Goal: Information Seeking & Learning: Learn about a topic

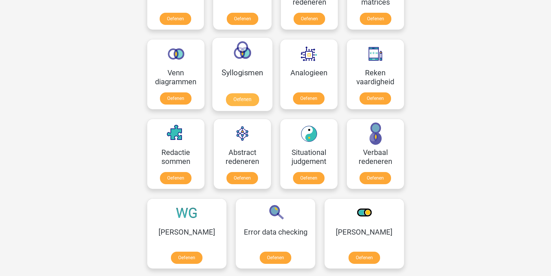
scroll to position [318, 0]
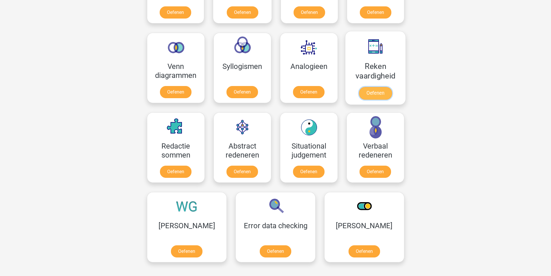
click at [386, 88] on link "Oefenen" at bounding box center [375, 93] width 33 height 13
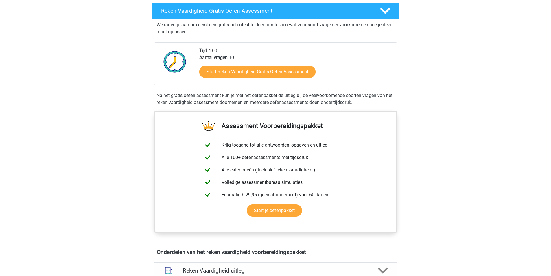
scroll to position [87, 0]
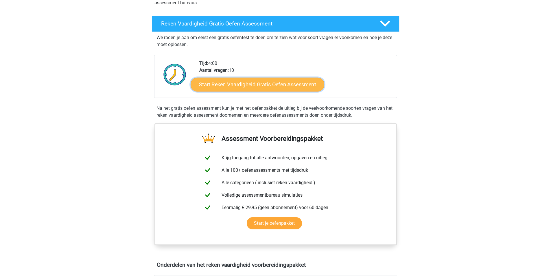
click at [285, 81] on link "Start Reken Vaardigheid Gratis Oefen Assessment" at bounding box center [258, 84] width 134 height 14
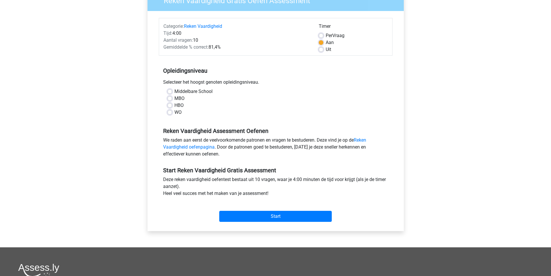
scroll to position [58, 0]
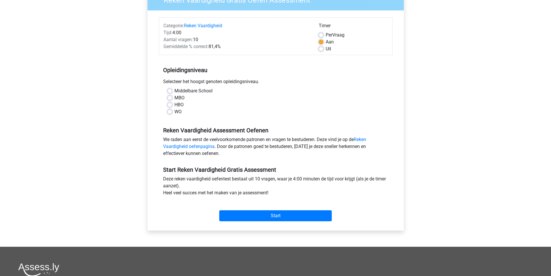
click at [178, 112] on label "WO" at bounding box center [177, 111] width 7 height 7
click at [172, 112] on input "WO" at bounding box center [169, 111] width 5 height 6
radio input "true"
click at [247, 215] on input "Start" at bounding box center [275, 215] width 112 height 11
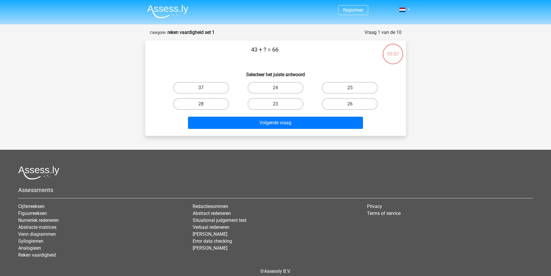
drag, startPoint x: 254, startPoint y: 104, endPoint x: 256, endPoint y: 116, distance: 12.7
click at [254, 105] on label "23" at bounding box center [276, 104] width 56 height 12
click at [275, 105] on input "23" at bounding box center [277, 106] width 4 height 4
radio input "true"
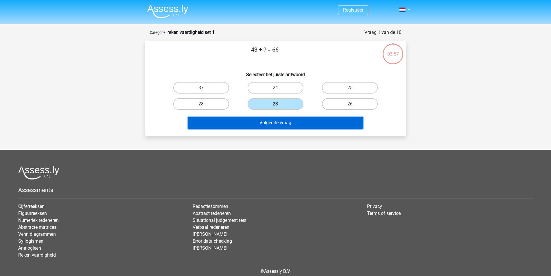
click at [260, 127] on button "Volgende vraag" at bounding box center [275, 123] width 175 height 12
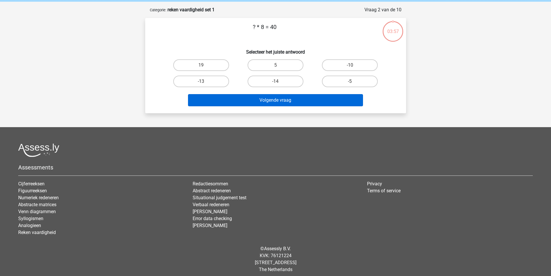
scroll to position [27, 0]
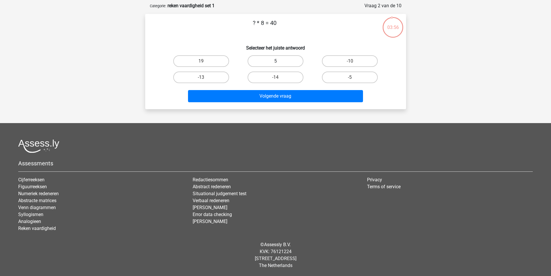
drag, startPoint x: 297, startPoint y: 64, endPoint x: 293, endPoint y: 67, distance: 4.6
click at [297, 64] on label "5" at bounding box center [276, 61] width 56 height 12
click at [279, 64] on input "5" at bounding box center [277, 63] width 4 height 4
radio input "true"
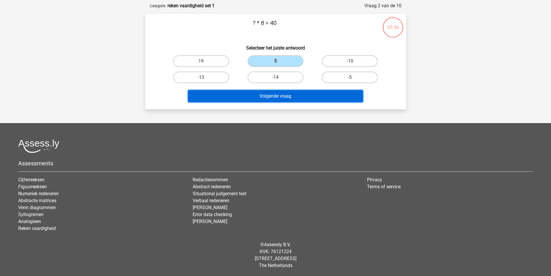
click at [284, 91] on button "Volgende vraag" at bounding box center [275, 96] width 175 height 12
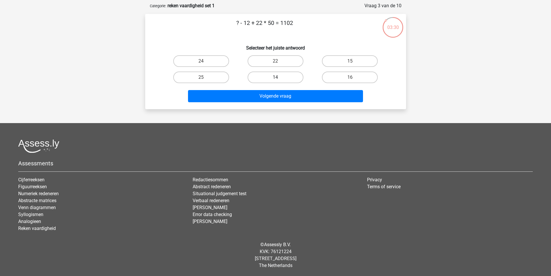
click at [249, 75] on label "14" at bounding box center [276, 77] width 56 height 12
click at [275, 77] on input "14" at bounding box center [277, 79] width 4 height 4
radio input "true"
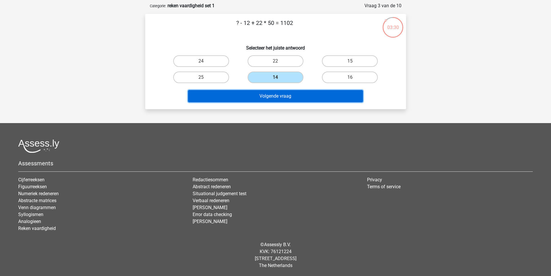
click at [261, 91] on button "Volgende vraag" at bounding box center [275, 96] width 175 height 12
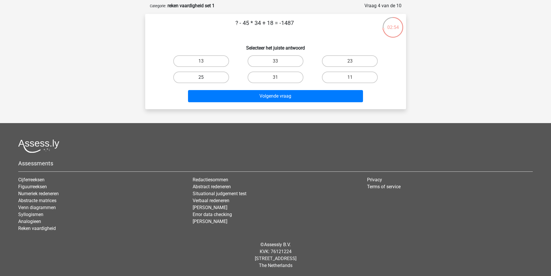
click at [211, 75] on label "25" at bounding box center [201, 77] width 56 height 12
click at [205, 77] on input "25" at bounding box center [203, 79] width 4 height 4
radio input "true"
click at [247, 104] on div "Volgende vraag" at bounding box center [275, 97] width 223 height 14
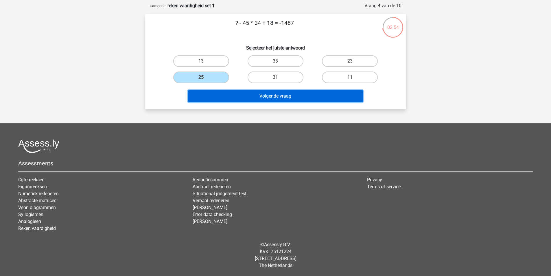
click at [249, 99] on button "Volgende vraag" at bounding box center [275, 96] width 175 height 12
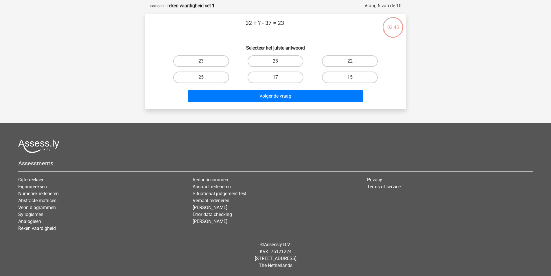
drag, startPoint x: 280, startPoint y: 59, endPoint x: 278, endPoint y: 83, distance: 23.9
click at [280, 59] on label "28" at bounding box center [276, 61] width 56 height 12
click at [279, 61] on input "28" at bounding box center [277, 63] width 4 height 4
radio input "true"
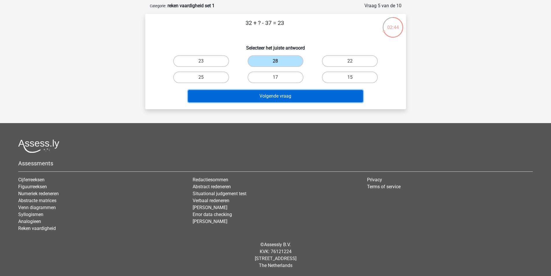
click at [278, 96] on button "Volgende vraag" at bounding box center [275, 96] width 175 height 12
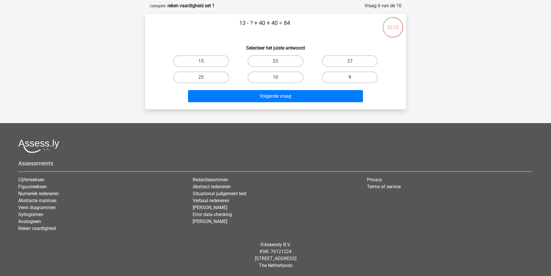
click at [348, 76] on label "9" at bounding box center [350, 77] width 56 height 12
click at [350, 77] on input "9" at bounding box center [352, 79] width 4 height 4
radio input "true"
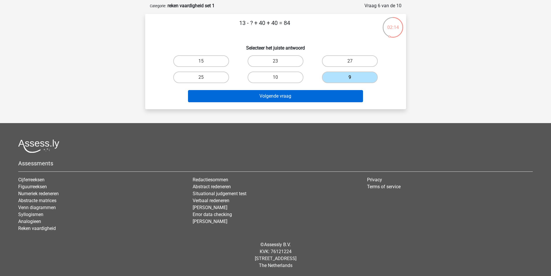
click at [329, 91] on div "Volgende vraag" at bounding box center [275, 94] width 242 height 19
click at [329, 92] on button "Volgende vraag" at bounding box center [275, 96] width 175 height 12
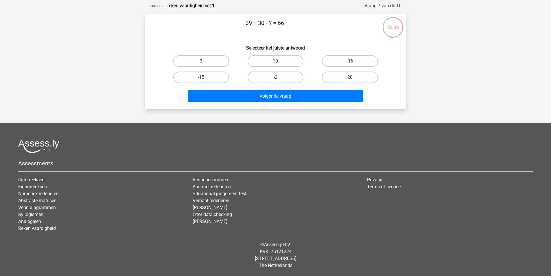
drag, startPoint x: 206, startPoint y: 60, endPoint x: 236, endPoint y: 85, distance: 38.2
click at [208, 61] on label "3" at bounding box center [201, 61] width 56 height 12
click at [205, 61] on input "3" at bounding box center [203, 63] width 4 height 4
radio input "true"
click at [259, 102] on div "Volgende vraag" at bounding box center [275, 97] width 223 height 14
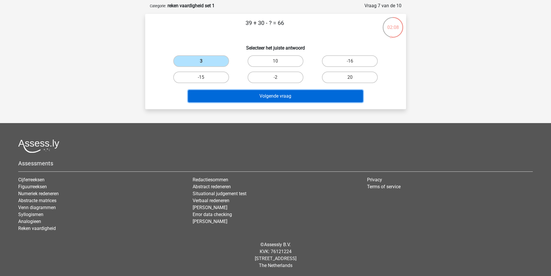
click at [257, 99] on button "Volgende vraag" at bounding box center [275, 96] width 175 height 12
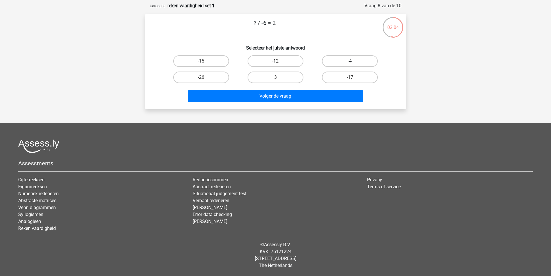
click at [323, 61] on label "-4" at bounding box center [350, 61] width 56 height 12
click at [350, 61] on input "-4" at bounding box center [352, 63] width 4 height 4
radio input "true"
click at [274, 64] on label "-12" at bounding box center [276, 61] width 56 height 12
click at [275, 64] on input "-12" at bounding box center [277, 63] width 4 height 4
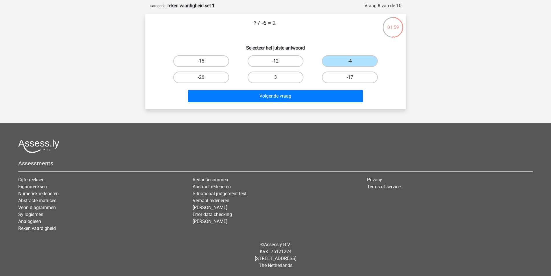
radio input "true"
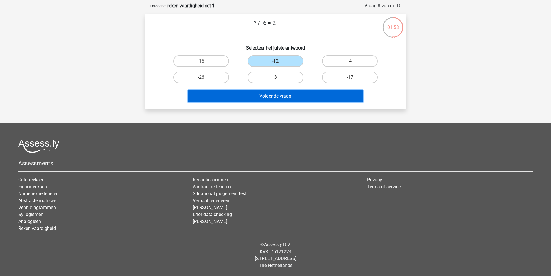
click at [275, 95] on button "Volgende vraag" at bounding box center [275, 96] width 175 height 12
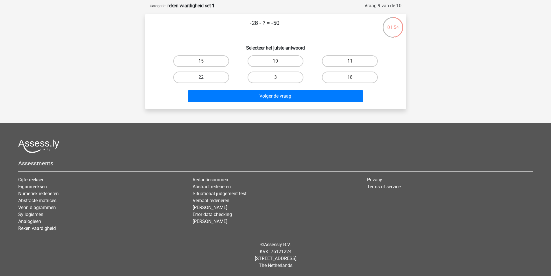
click at [223, 76] on label "22" at bounding box center [201, 77] width 56 height 12
click at [205, 77] on input "22" at bounding box center [203, 79] width 4 height 4
radio input "true"
click at [234, 88] on div "Volgende vraag" at bounding box center [275, 94] width 242 height 19
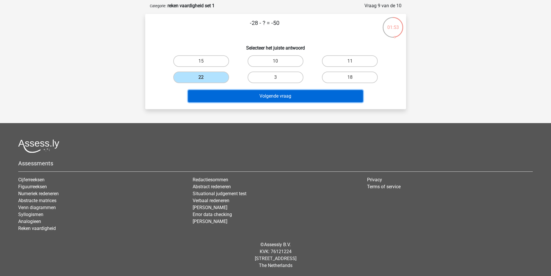
click at [237, 101] on button "Volgende vraag" at bounding box center [275, 96] width 175 height 12
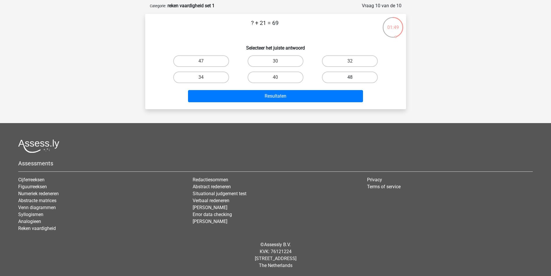
click at [330, 78] on label "48" at bounding box center [350, 77] width 56 height 12
click at [350, 78] on input "48" at bounding box center [352, 79] width 4 height 4
radio input "true"
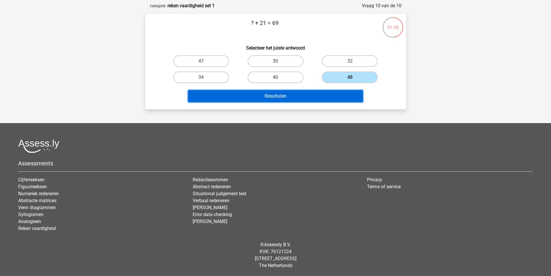
click at [319, 100] on button "Resultaten" at bounding box center [275, 96] width 175 height 12
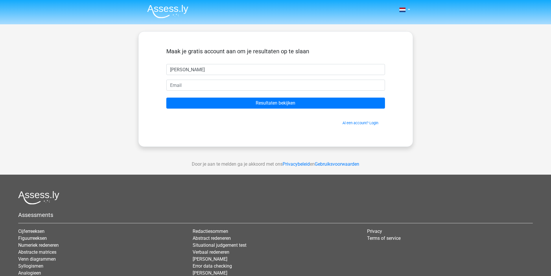
type input "Julius"
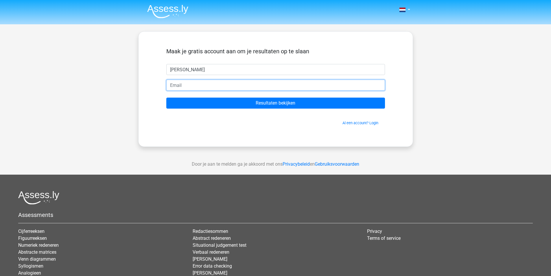
click at [265, 87] on input "email" at bounding box center [275, 85] width 219 height 11
type input "airportjulius@gmail.com"
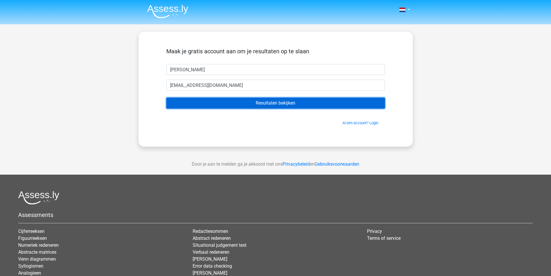
click at [215, 103] on input "Resultaten bekijken" at bounding box center [275, 102] width 219 height 11
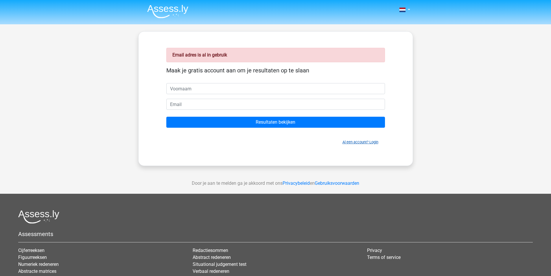
click at [348, 140] on link "Al een account? Login" at bounding box center [360, 142] width 36 height 4
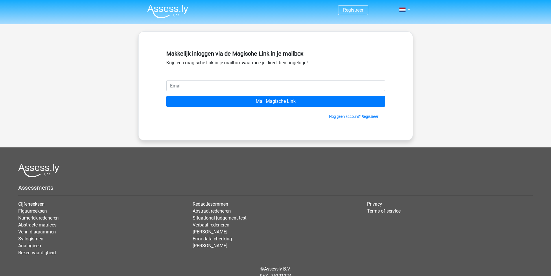
click at [228, 87] on input "email" at bounding box center [275, 85] width 219 height 11
type input "[EMAIL_ADDRESS][DOMAIN_NAME]"
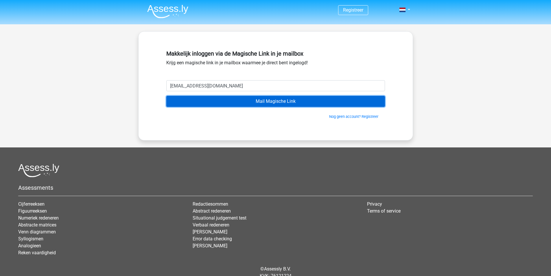
click at [250, 101] on input "Mail Magische Link" at bounding box center [275, 101] width 219 height 11
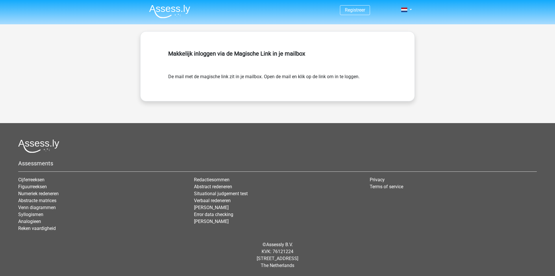
click at [169, 9] on img at bounding box center [169, 12] width 41 height 14
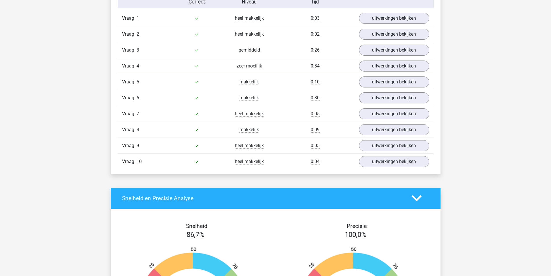
scroll to position [492, 0]
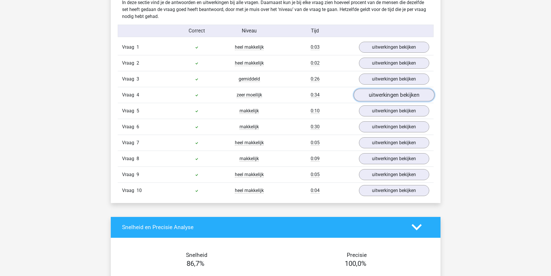
click at [361, 93] on link "uitwerkingen bekijken" at bounding box center [393, 94] width 81 height 13
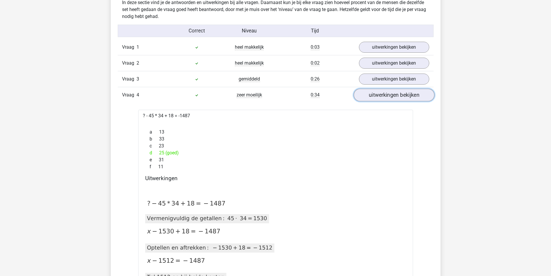
click at [365, 93] on link "uitwerkingen bekijken" at bounding box center [393, 94] width 81 height 13
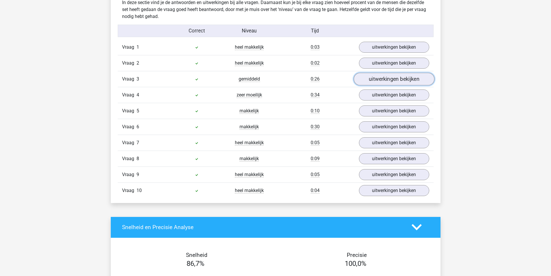
click at [365, 84] on link "uitwerkingen bekijken" at bounding box center [393, 79] width 81 height 13
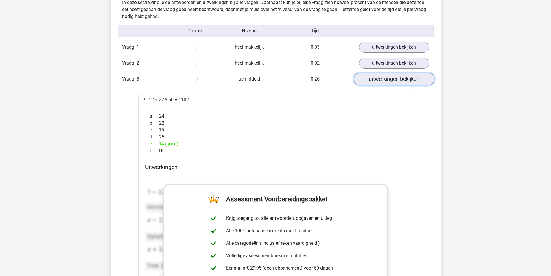
click at [365, 83] on link "uitwerkingen bekijken" at bounding box center [393, 79] width 81 height 13
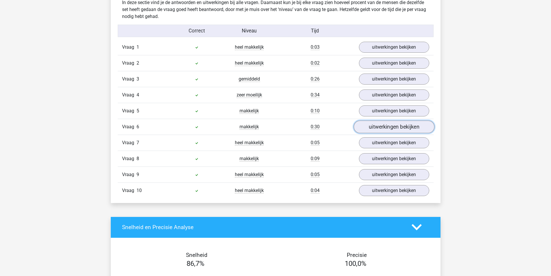
click at [366, 128] on link "uitwerkingen bekijken" at bounding box center [393, 126] width 81 height 13
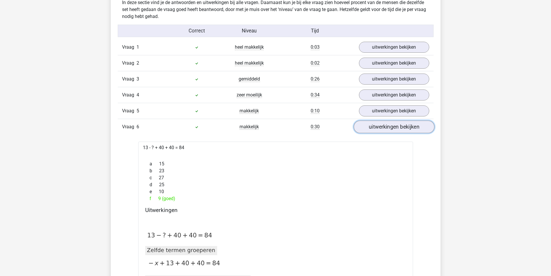
click at [366, 128] on link "uitwerkingen bekijken" at bounding box center [393, 126] width 81 height 13
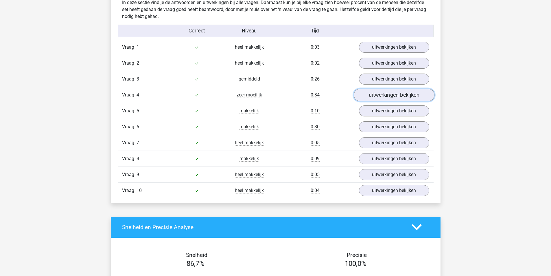
click at [367, 90] on link "uitwerkingen bekijken" at bounding box center [393, 94] width 81 height 13
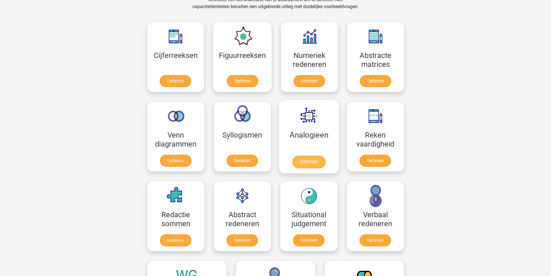
scroll to position [231, 0]
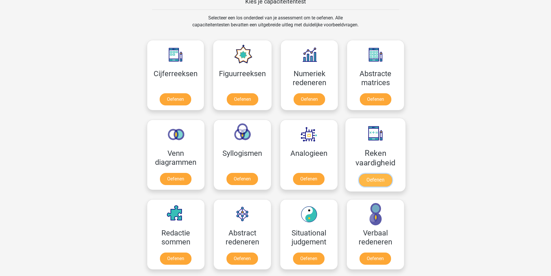
click at [366, 173] on link "Oefenen" at bounding box center [375, 179] width 33 height 13
click at [230, 101] on link "Oefenen" at bounding box center [242, 100] width 33 height 13
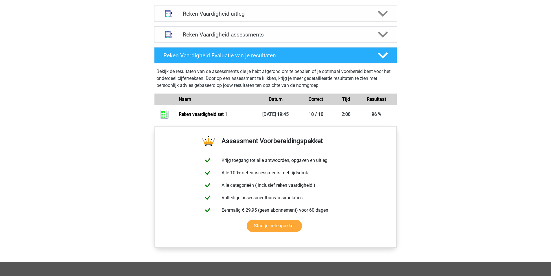
scroll to position [347, 0]
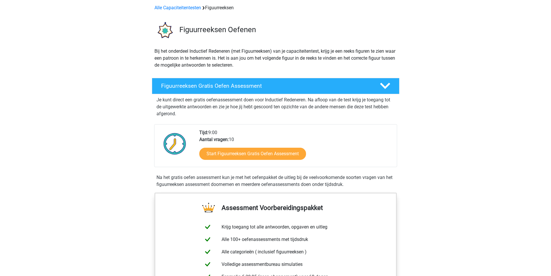
scroll to position [58, 0]
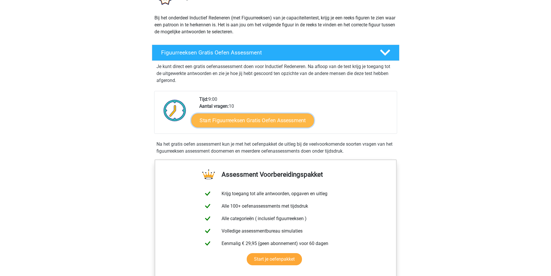
click at [244, 120] on link "Start Figuurreeksen Gratis Oefen Assessment" at bounding box center [252, 120] width 123 height 14
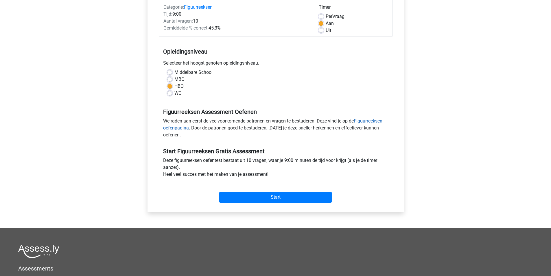
scroll to position [116, 0]
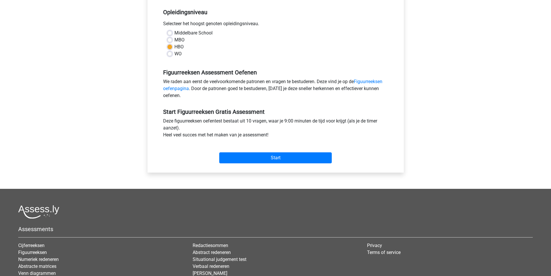
click at [174, 52] on label "WO" at bounding box center [177, 53] width 7 height 7
click at [171, 52] on input "WO" at bounding box center [169, 53] width 5 height 6
radio input "true"
click at [266, 156] on input "Start" at bounding box center [275, 157] width 112 height 11
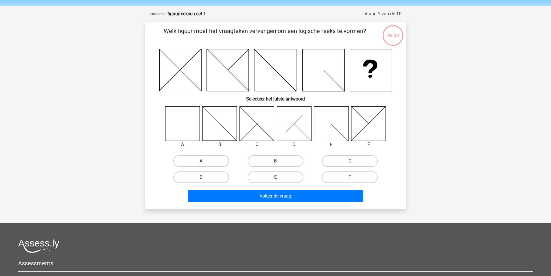
scroll to position [29, 0]
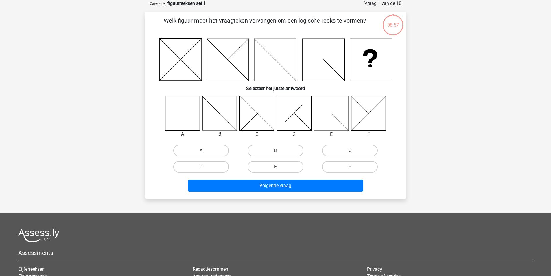
click at [202, 148] on label "A" at bounding box center [201, 151] width 56 height 12
click at [202, 150] on input "A" at bounding box center [203, 152] width 4 height 4
radio input "true"
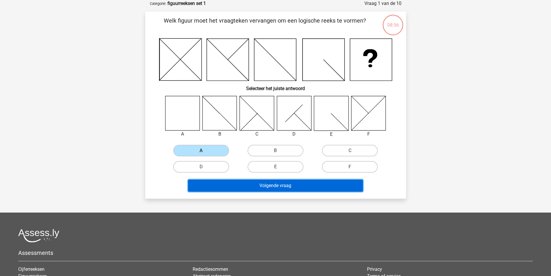
click at [237, 181] on button "Volgende vraag" at bounding box center [275, 185] width 175 height 12
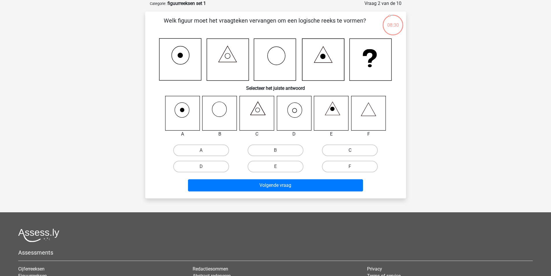
drag, startPoint x: 371, startPoint y: 146, endPoint x: 346, endPoint y: 169, distance: 33.6
click at [371, 146] on label "C" at bounding box center [350, 150] width 56 height 12
click at [354, 150] on input "C" at bounding box center [352, 152] width 4 height 4
radio input "true"
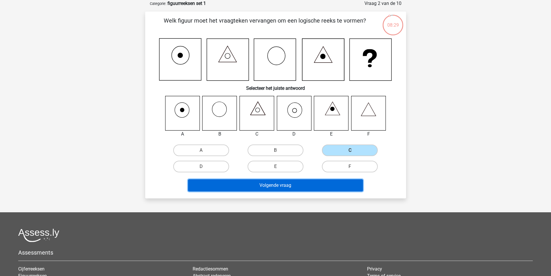
click at [332, 188] on button "Volgende vraag" at bounding box center [275, 185] width 175 height 12
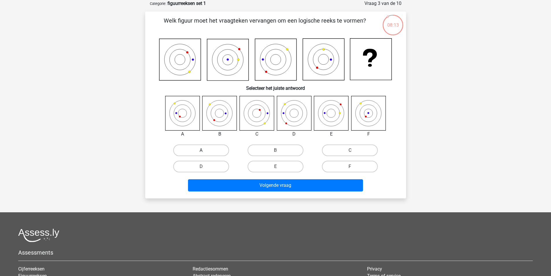
click at [213, 149] on label "A" at bounding box center [201, 150] width 56 height 12
click at [205, 150] on input "A" at bounding box center [203, 152] width 4 height 4
radio input "true"
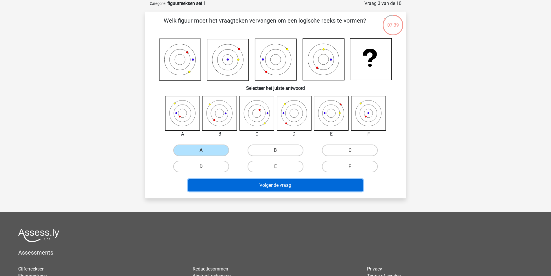
click at [277, 190] on button "Volgende vraag" at bounding box center [275, 185] width 175 height 12
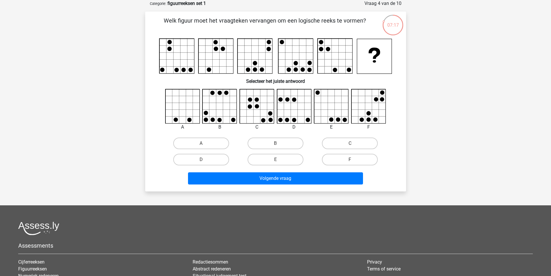
click at [278, 145] on input "B" at bounding box center [277, 145] width 4 height 4
radio input "true"
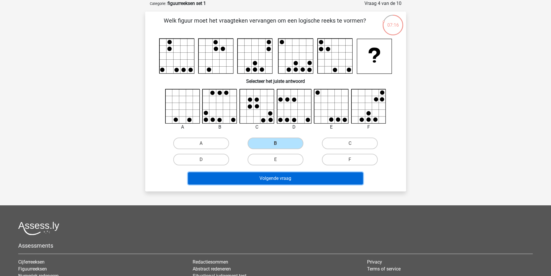
click at [278, 180] on button "Volgende vraag" at bounding box center [275, 178] width 175 height 12
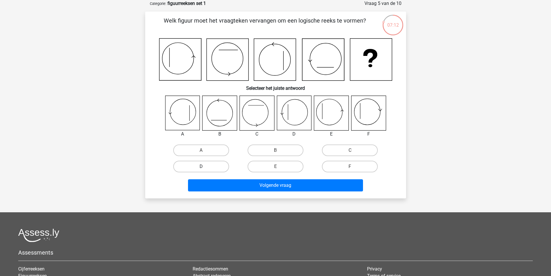
click at [217, 162] on label "D" at bounding box center [201, 166] width 56 height 12
click at [205, 166] on input "D" at bounding box center [203, 168] width 4 height 4
radio input "true"
click at [302, 163] on label "E" at bounding box center [276, 166] width 56 height 12
click at [279, 166] on input "E" at bounding box center [277, 168] width 4 height 4
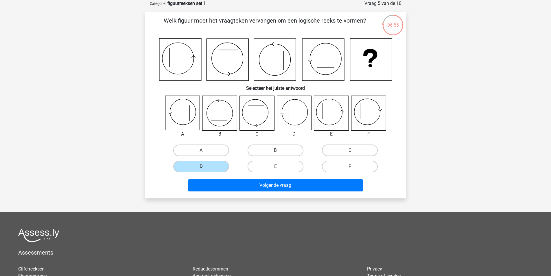
radio input "true"
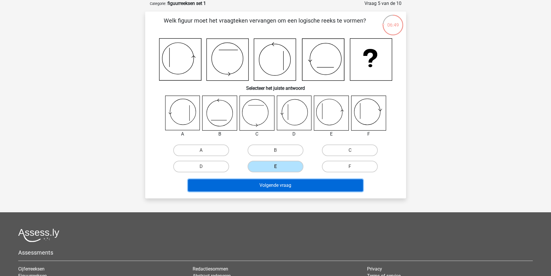
click at [308, 183] on button "Volgende vraag" at bounding box center [275, 185] width 175 height 12
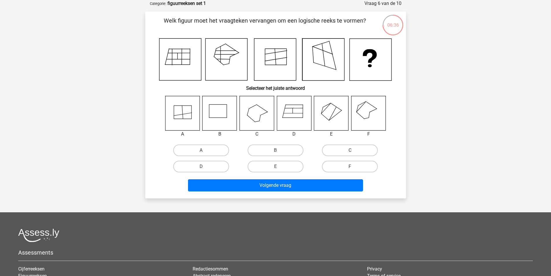
drag, startPoint x: 191, startPoint y: 150, endPoint x: 245, endPoint y: 197, distance: 71.7
click at [193, 151] on label "A" at bounding box center [201, 150] width 56 height 12
click at [201, 151] on input "A" at bounding box center [203, 152] width 4 height 4
radio input "true"
click at [252, 192] on div "Volgende vraag" at bounding box center [275, 186] width 223 height 14
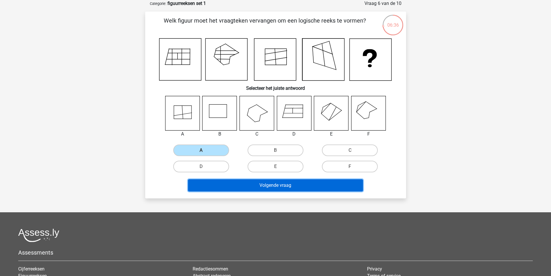
click at [253, 188] on button "Volgende vraag" at bounding box center [275, 185] width 175 height 12
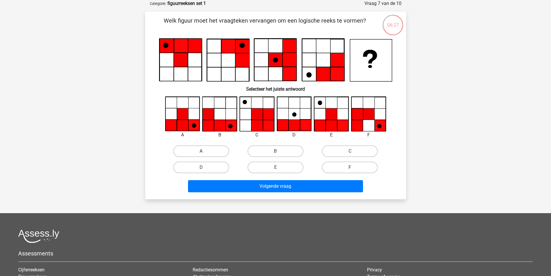
click at [214, 152] on label "A" at bounding box center [201, 151] width 56 height 12
click at [205, 152] on input "A" at bounding box center [203, 153] width 4 height 4
radio input "true"
click at [254, 193] on div "Volgende vraag" at bounding box center [275, 187] width 223 height 14
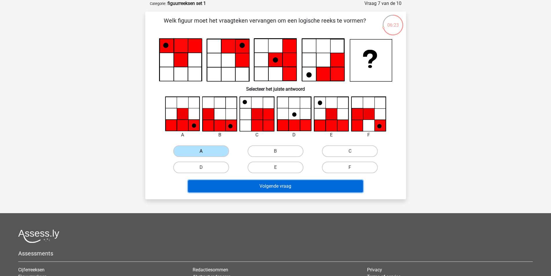
click at [251, 187] on button "Volgende vraag" at bounding box center [275, 186] width 175 height 12
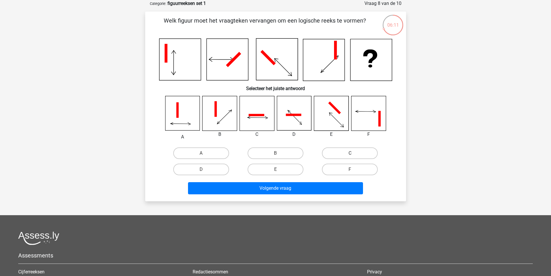
click at [343, 151] on label "C" at bounding box center [350, 153] width 56 height 12
click at [350, 153] on input "C" at bounding box center [352, 155] width 4 height 4
radio input "true"
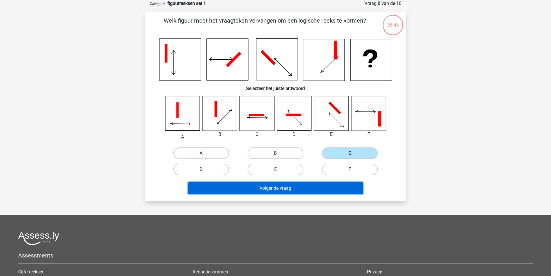
click at [267, 184] on button "Volgende vraag" at bounding box center [275, 188] width 175 height 12
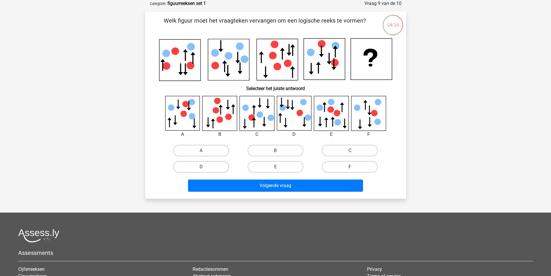
click at [328, 164] on label "F" at bounding box center [350, 167] width 56 height 12
click at [350, 167] on input "F" at bounding box center [352, 169] width 4 height 4
radio input "true"
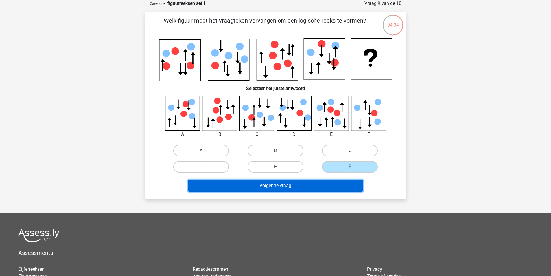
click at [322, 182] on button "Volgende vraag" at bounding box center [275, 185] width 175 height 12
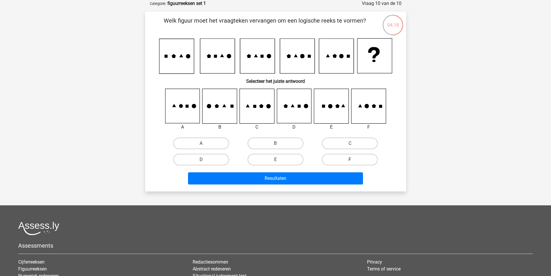
click at [334, 162] on label "F" at bounding box center [350, 160] width 56 height 12
click at [350, 162] on input "F" at bounding box center [352, 161] width 4 height 4
radio input "true"
click at [324, 184] on div "Resultaten" at bounding box center [275, 179] width 223 height 14
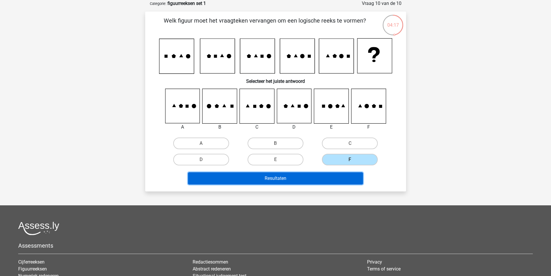
click at [324, 180] on button "Resultaten" at bounding box center [275, 178] width 175 height 12
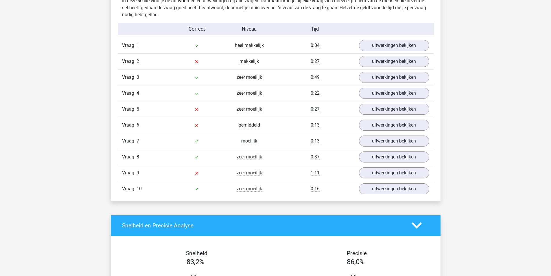
scroll to position [434, 0]
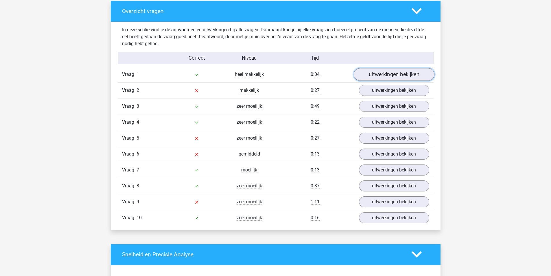
click at [370, 77] on link "uitwerkingen bekijken" at bounding box center [393, 74] width 81 height 13
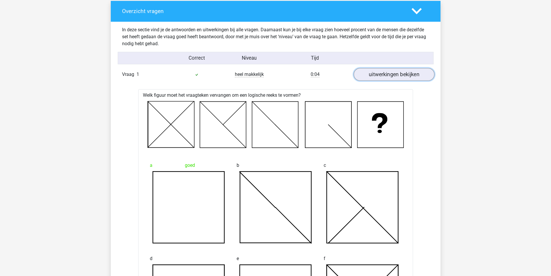
click at [370, 77] on link "uitwerkingen bekijken" at bounding box center [393, 74] width 81 height 13
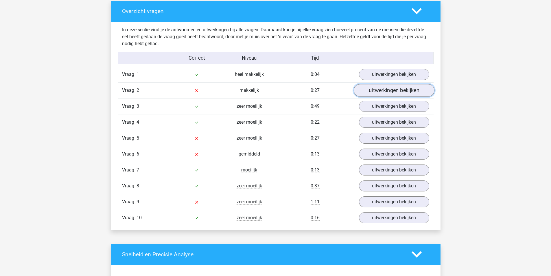
click at [372, 88] on link "uitwerkingen bekijken" at bounding box center [393, 90] width 81 height 13
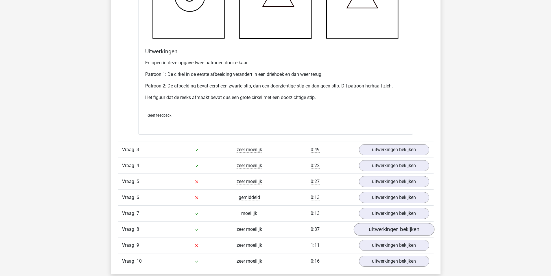
scroll to position [752, 0]
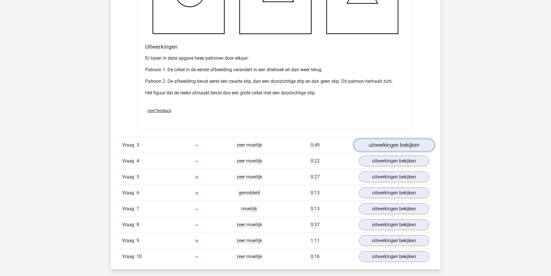
click at [382, 146] on link "uitwerkingen bekijken" at bounding box center [393, 145] width 81 height 13
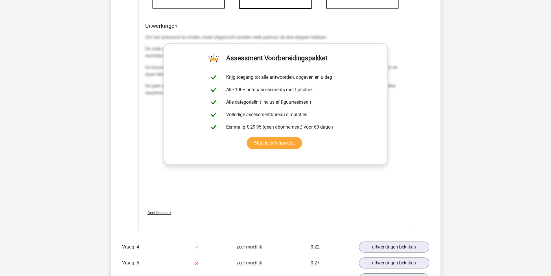
scroll to position [1243, 0]
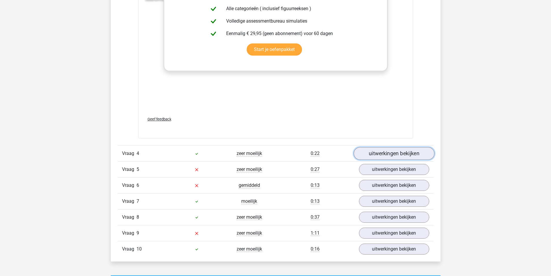
click at [372, 152] on link "uitwerkingen bekijken" at bounding box center [393, 153] width 81 height 13
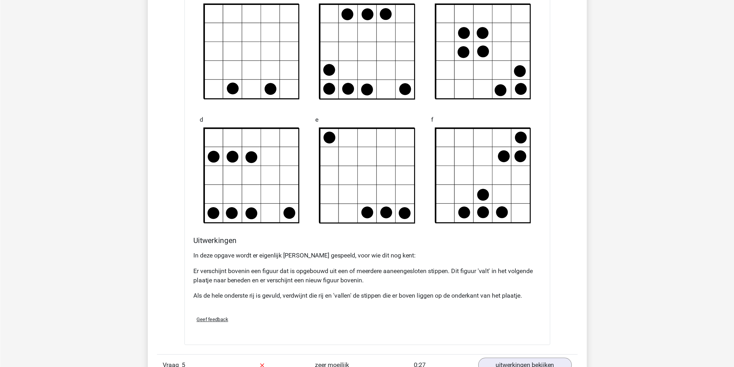
scroll to position [1475, 0]
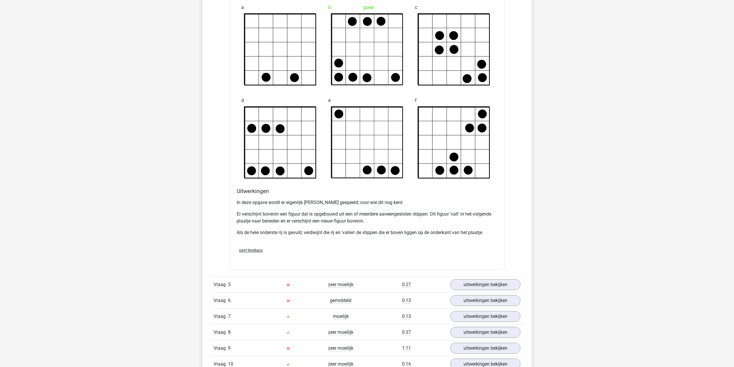
drag, startPoint x: 543, startPoint y: 0, endPoint x: 477, endPoint y: 167, distance: 179.6
click at [477, 167] on icon at bounding box center [454, 142] width 71 height 71
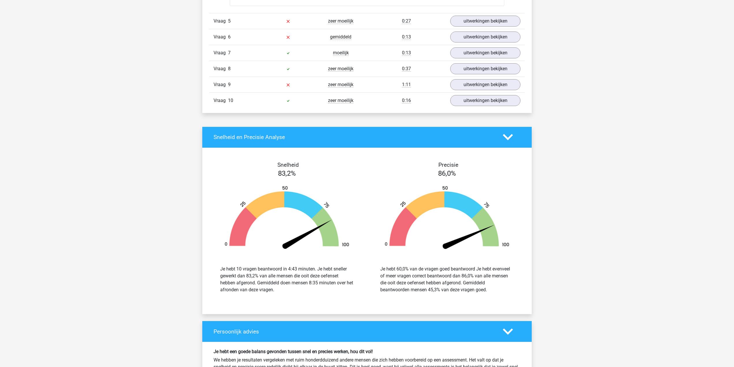
scroll to position [1629, 0]
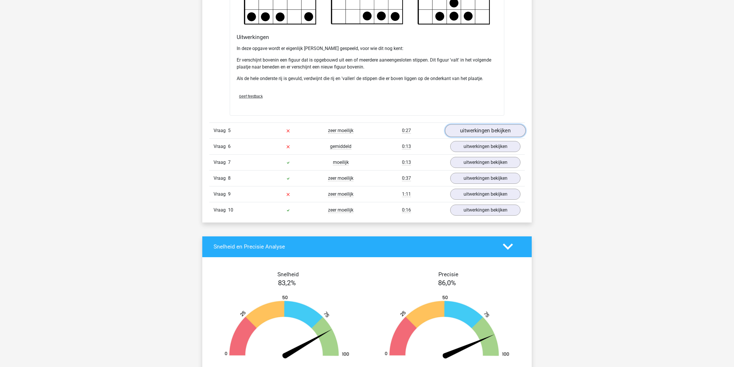
click at [459, 135] on link "uitwerkingen bekijken" at bounding box center [485, 130] width 81 height 13
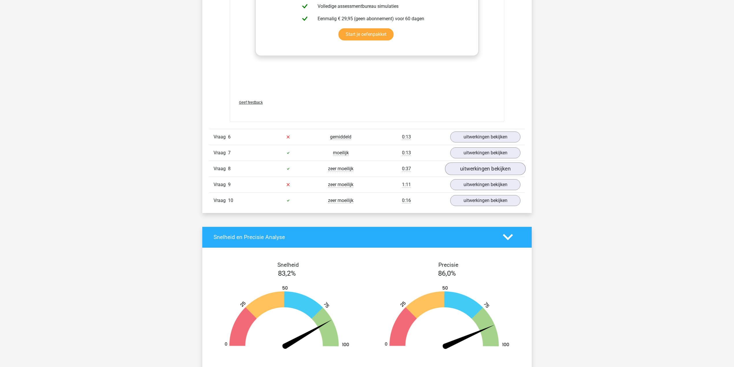
scroll to position [2169, 0]
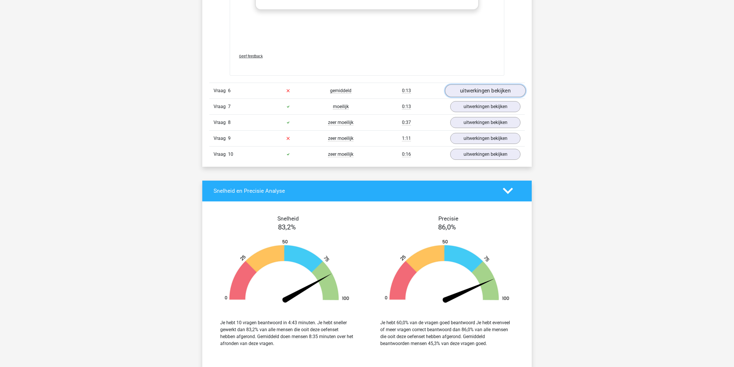
click at [476, 94] on link "uitwerkingen bekijken" at bounding box center [485, 90] width 81 height 13
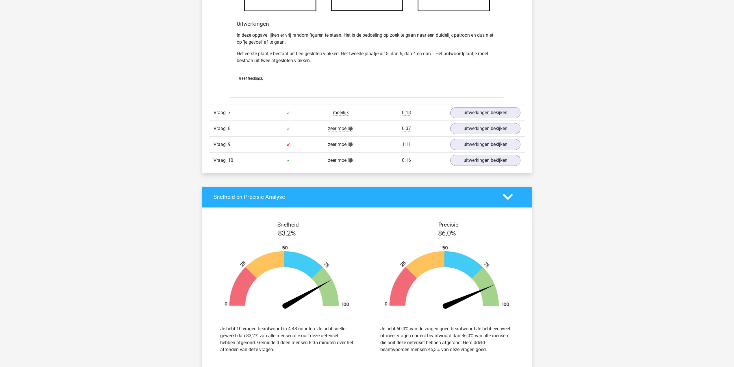
scroll to position [2516, 0]
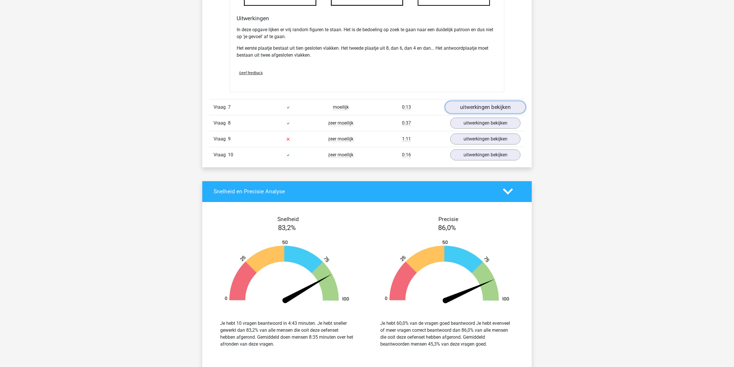
click at [486, 106] on link "uitwerkingen bekijken" at bounding box center [485, 107] width 81 height 13
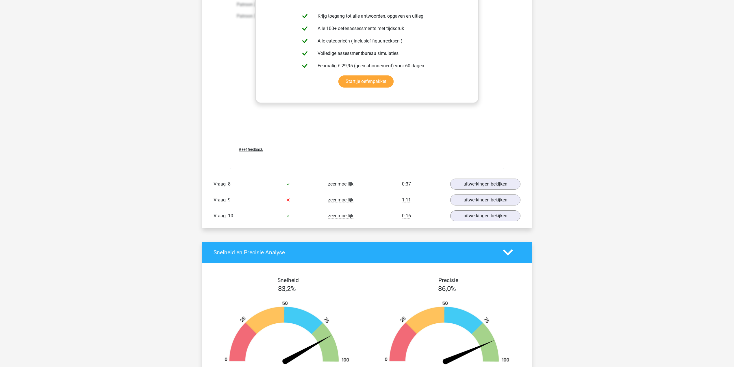
click at [469, 183] on link "uitwerkingen bekijken" at bounding box center [485, 184] width 81 height 13
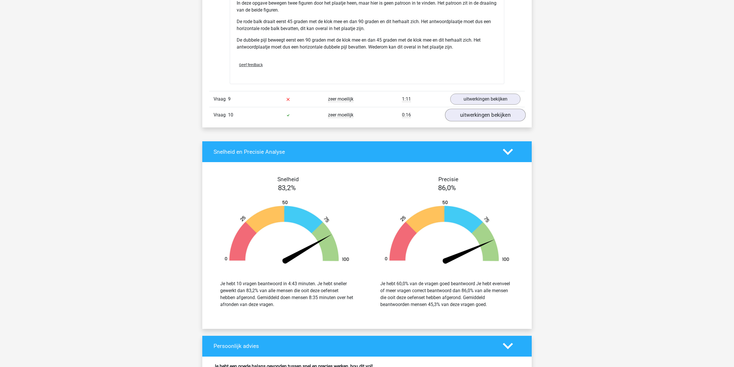
scroll to position [3402, 0]
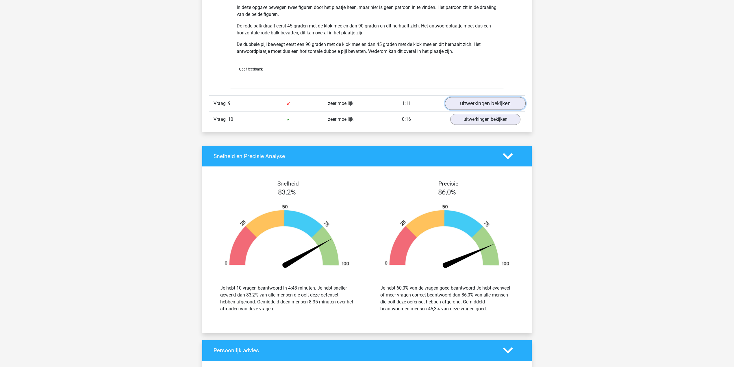
click at [469, 108] on link "uitwerkingen bekijken" at bounding box center [485, 103] width 81 height 13
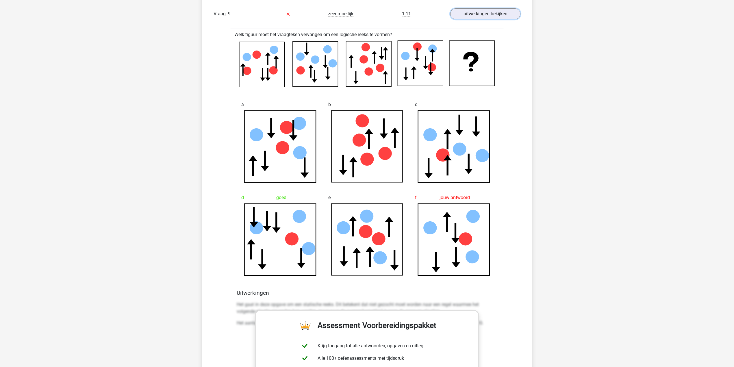
scroll to position [3479, 0]
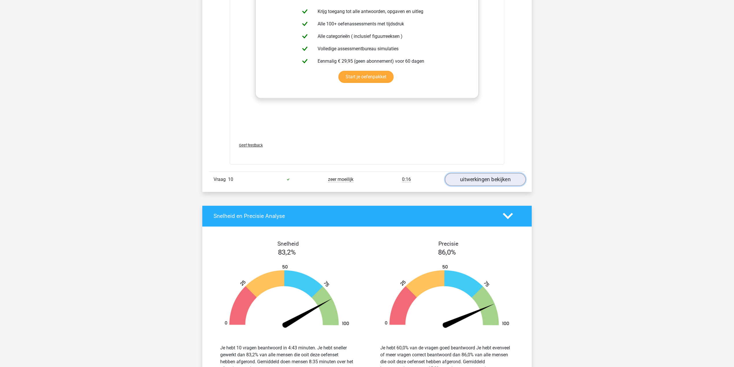
click at [476, 185] on link "uitwerkingen bekijken" at bounding box center [485, 179] width 81 height 13
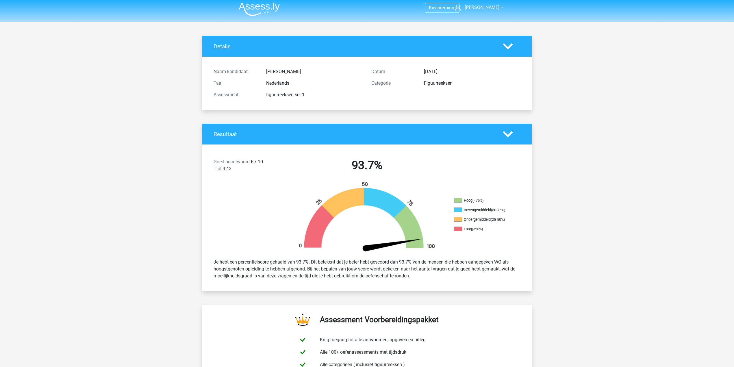
scroll to position [0, 0]
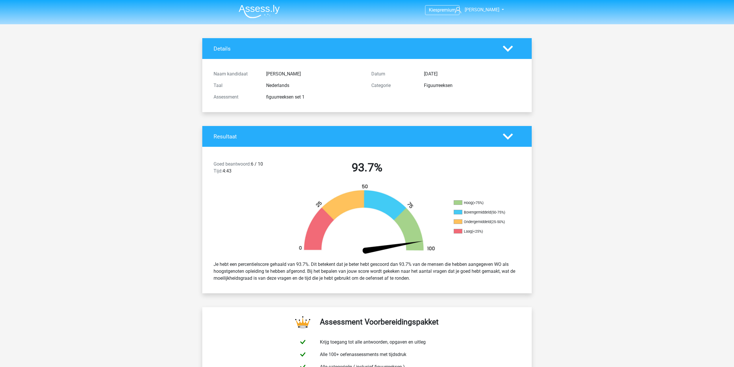
click at [248, 7] on img at bounding box center [259, 12] width 41 height 14
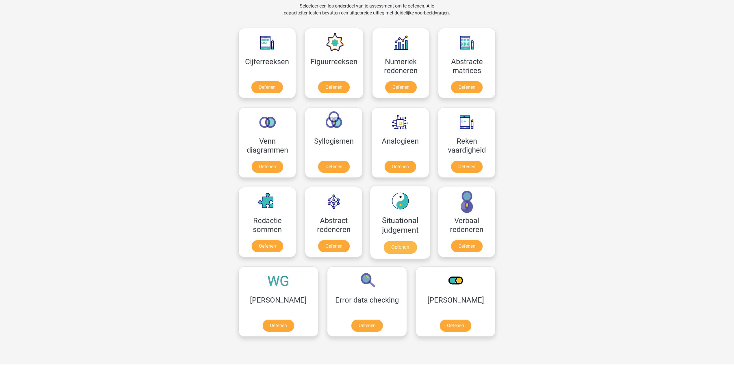
scroll to position [231, 0]
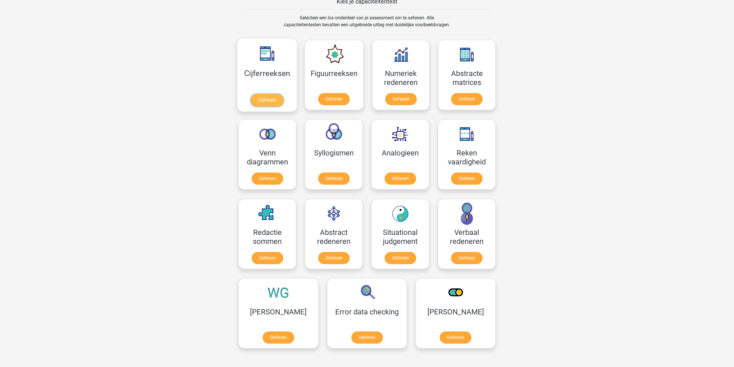
click at [279, 95] on link "Oefenen" at bounding box center [267, 100] width 33 height 13
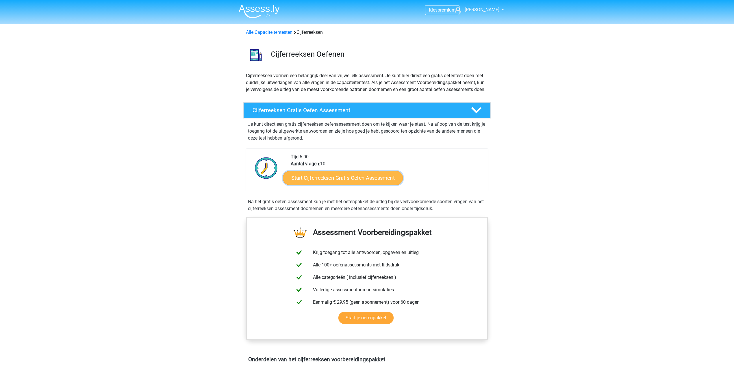
click at [385, 182] on link "Start Cijferreeksen Gratis Oefen Assessment" at bounding box center [343, 178] width 120 height 14
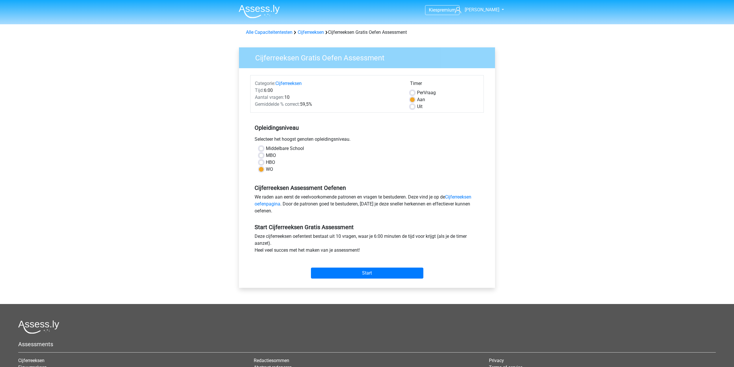
click at [417, 94] on label "Per Vraag" at bounding box center [426, 92] width 19 height 7
click at [414, 94] on input "Per Vraag" at bounding box center [412, 92] width 5 height 6
radio input "true"
click at [385, 275] on input "Start" at bounding box center [367, 273] width 112 height 11
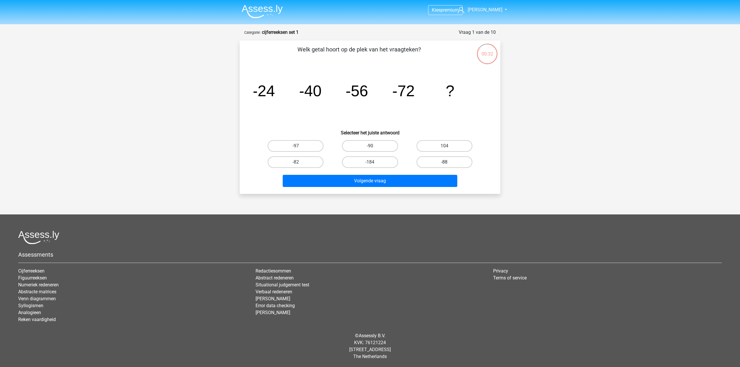
drag, startPoint x: 456, startPoint y: 161, endPoint x: 432, endPoint y: 174, distance: 27.0
click at [456, 162] on label "-88" at bounding box center [445, 162] width 56 height 12
click at [448, 162] on input "-88" at bounding box center [446, 164] width 4 height 4
radio input "true"
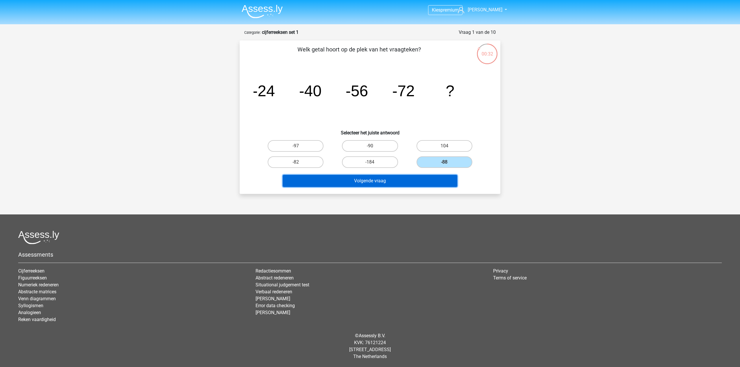
click at [432, 175] on button "Volgende vraag" at bounding box center [370, 181] width 175 height 12
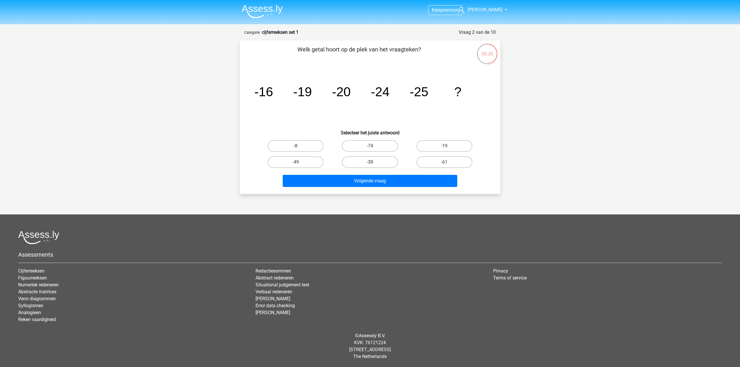
click at [365, 162] on label "-30" at bounding box center [370, 162] width 56 height 12
click at [370, 162] on input "-30" at bounding box center [372, 164] width 4 height 4
radio input "true"
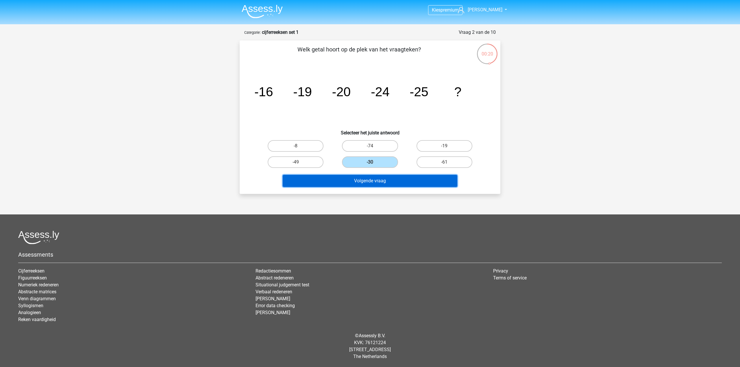
click at [372, 179] on button "Volgende vraag" at bounding box center [370, 181] width 175 height 12
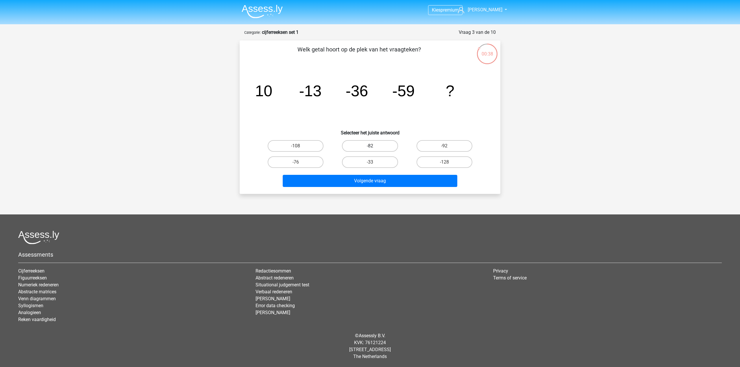
click at [374, 146] on label "-82" at bounding box center [370, 146] width 56 height 12
click at [374, 146] on input "-82" at bounding box center [372, 148] width 4 height 4
radio input "true"
click at [436, 146] on label "-92" at bounding box center [445, 146] width 56 height 12
click at [444, 146] on input "-92" at bounding box center [446, 148] width 4 height 4
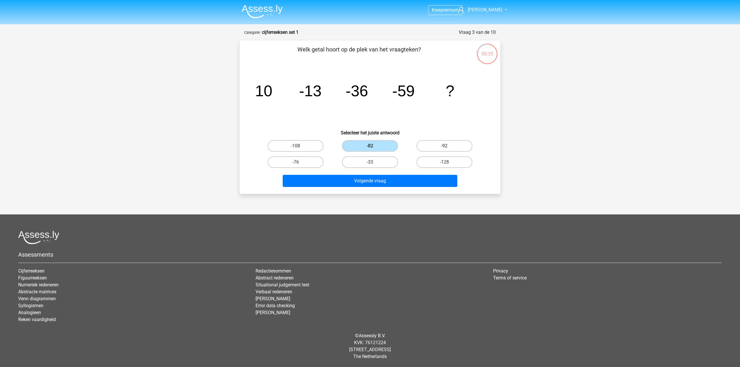
radio input "true"
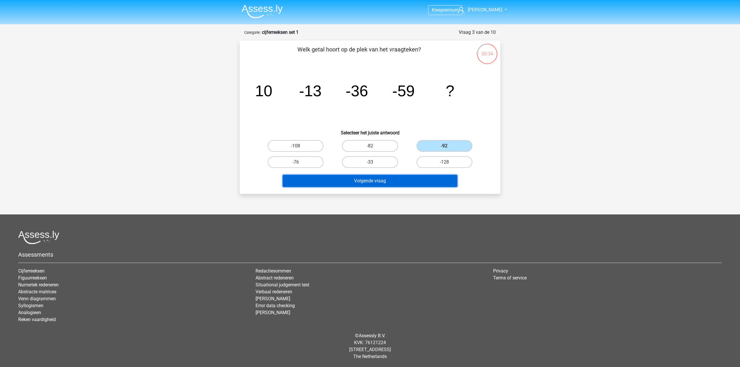
click at [386, 183] on button "Volgende vraag" at bounding box center [370, 181] width 175 height 12
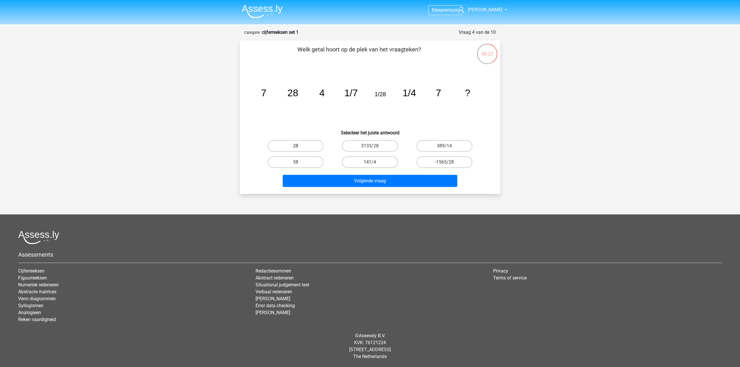
click at [290, 145] on label "28" at bounding box center [296, 146] width 56 height 12
click at [296, 146] on input "28" at bounding box center [298, 148] width 4 height 4
radio input "true"
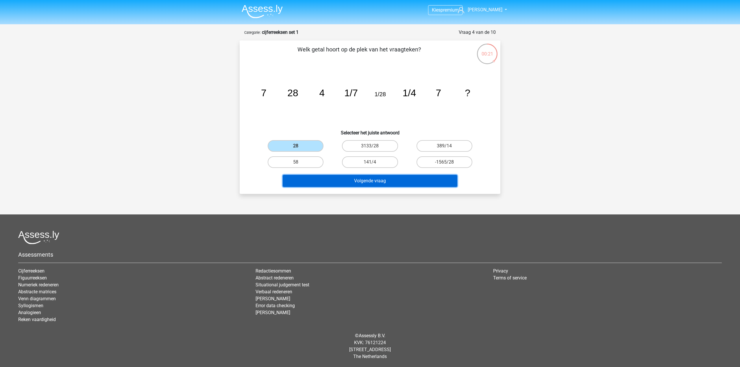
click at [307, 176] on button "Volgende vraag" at bounding box center [370, 181] width 175 height 12
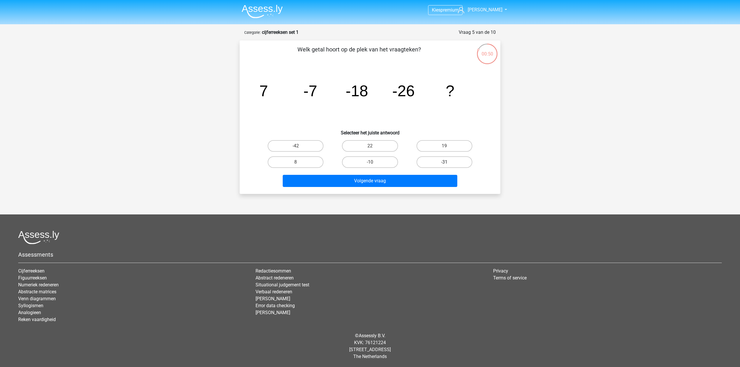
click at [468, 165] on label "-31" at bounding box center [445, 162] width 56 height 12
click at [448, 165] on input "-31" at bounding box center [446, 164] width 4 height 4
radio input "true"
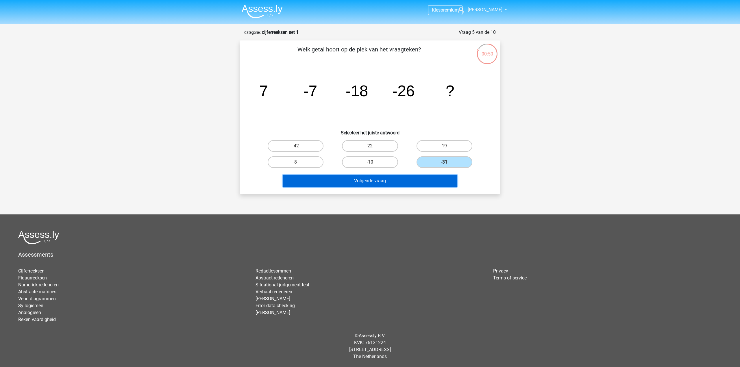
click at [430, 178] on button "Volgende vraag" at bounding box center [370, 181] width 175 height 12
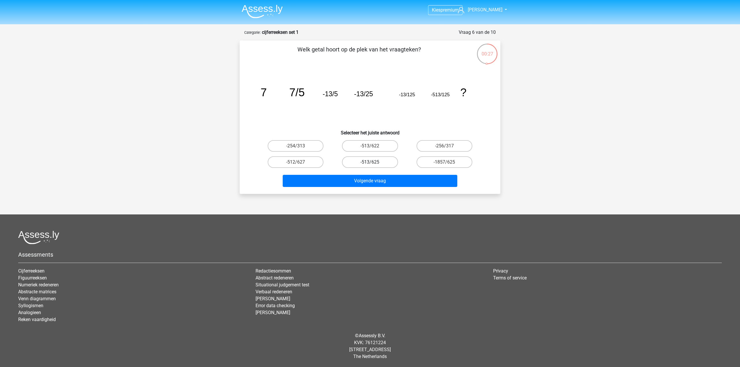
click at [392, 164] on label "-513/625" at bounding box center [370, 162] width 56 height 12
click at [374, 164] on input "-513/625" at bounding box center [372, 164] width 4 height 4
radio input "true"
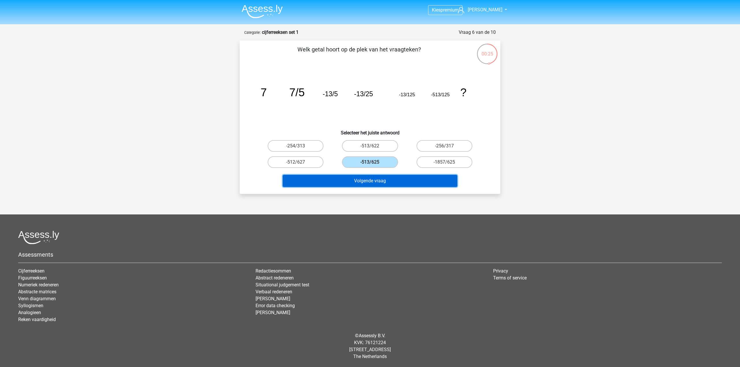
click at [385, 181] on button "Volgende vraag" at bounding box center [370, 181] width 175 height 12
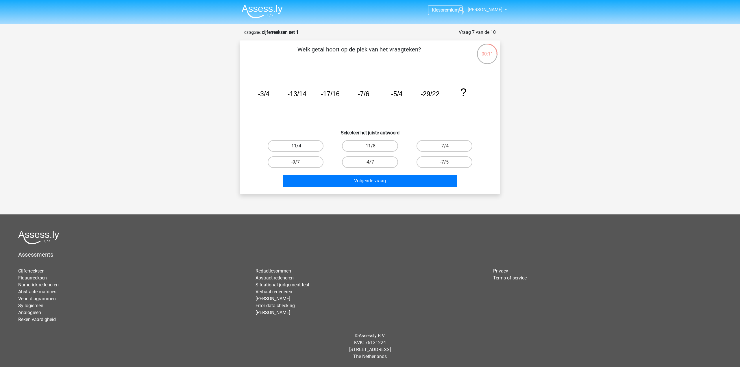
click at [323, 146] on label "-11/4" at bounding box center [296, 146] width 56 height 12
click at [300, 146] on input "-11/4" at bounding box center [298, 148] width 4 height 4
radio input "true"
click at [355, 146] on label "-11/8" at bounding box center [370, 146] width 56 height 12
click at [370, 146] on input "-11/8" at bounding box center [372, 148] width 4 height 4
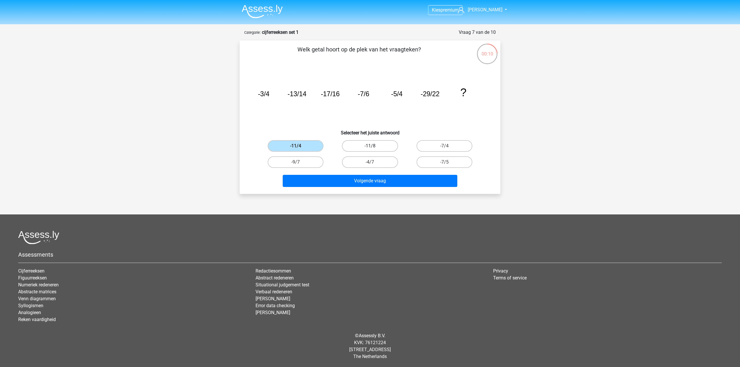
radio input "true"
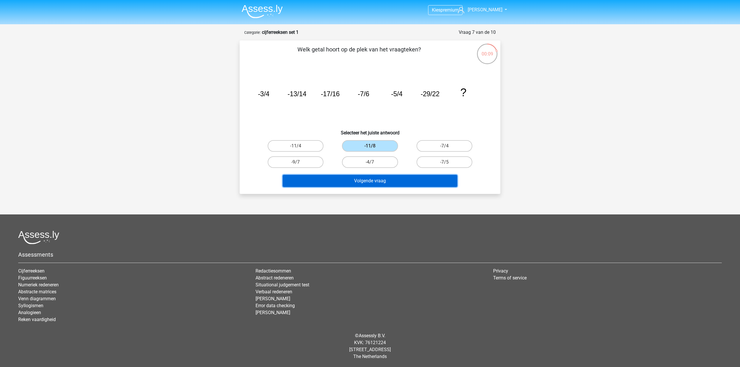
click at [360, 178] on button "Volgende vraag" at bounding box center [370, 181] width 175 height 12
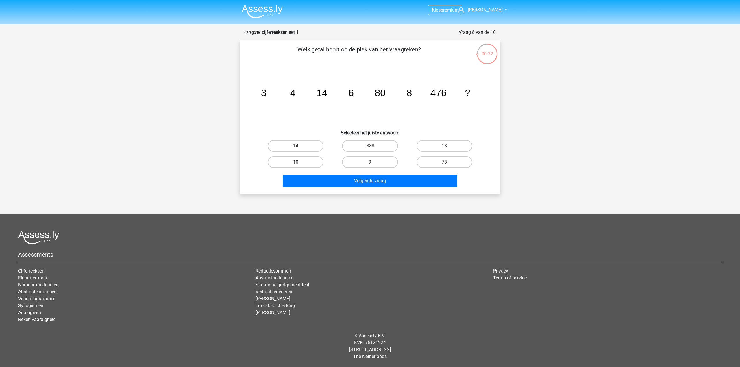
drag, startPoint x: 306, startPoint y: 167, endPoint x: 311, endPoint y: 167, distance: 5.5
click at [306, 166] on label "10" at bounding box center [296, 162] width 56 height 12
click at [300, 166] on input "10" at bounding box center [298, 164] width 4 height 4
radio input "true"
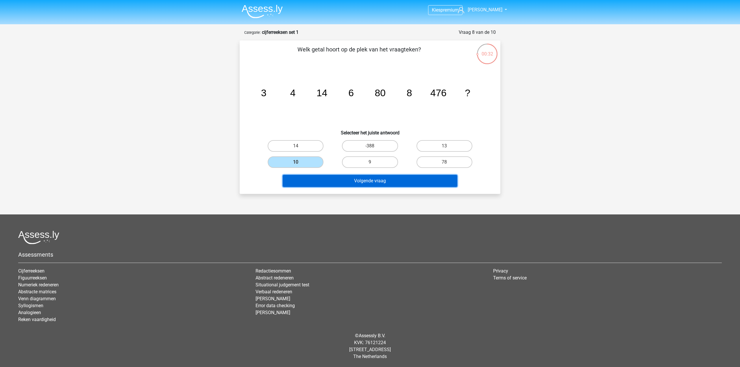
click at [323, 178] on button "Volgende vraag" at bounding box center [370, 181] width 175 height 12
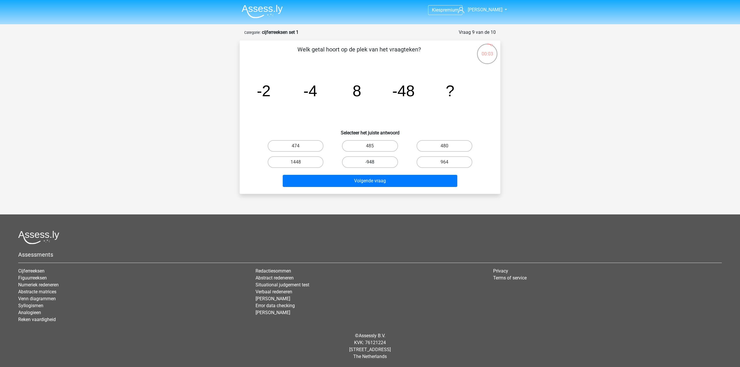
click at [347, 163] on label "-948" at bounding box center [370, 162] width 56 height 12
click at [370, 163] on input "-948" at bounding box center [372, 164] width 4 height 4
radio input "true"
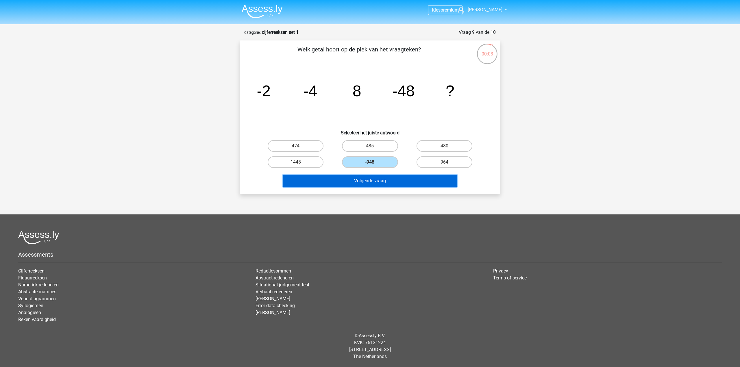
click at [354, 181] on button "Volgende vraag" at bounding box center [370, 181] width 175 height 12
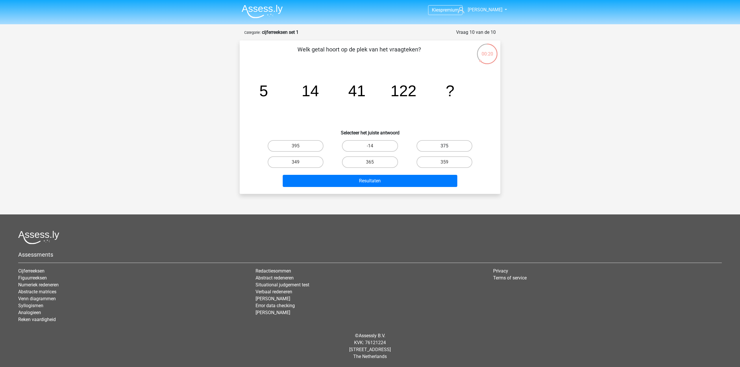
click at [434, 145] on label "375" at bounding box center [445, 146] width 56 height 12
click at [444, 146] on input "375" at bounding box center [446, 148] width 4 height 4
radio input "true"
click at [374, 163] on label "365" at bounding box center [370, 162] width 56 height 12
click at [374, 163] on input "365" at bounding box center [372, 164] width 4 height 4
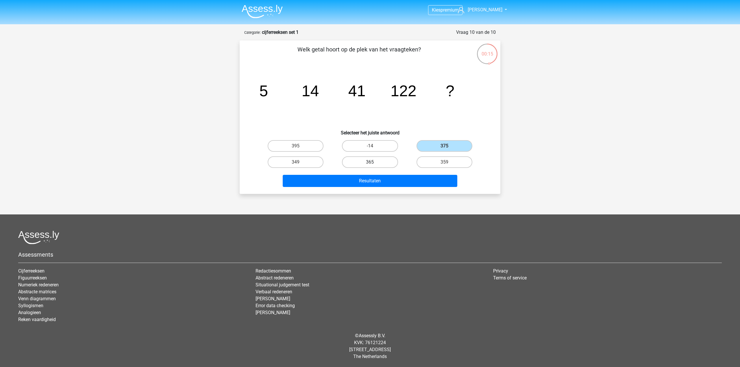
radio input "true"
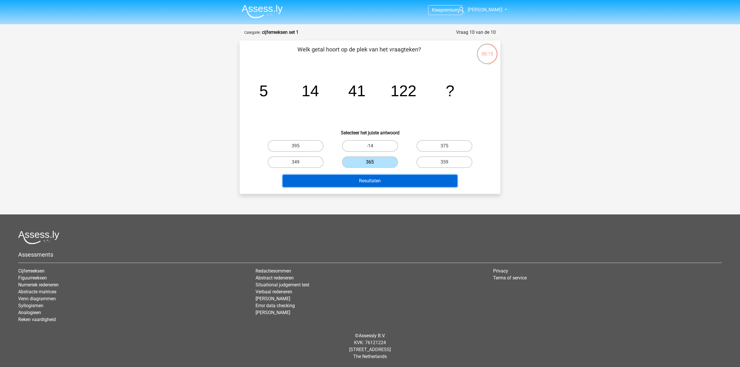
click at [374, 175] on button "Resultaten" at bounding box center [370, 181] width 175 height 12
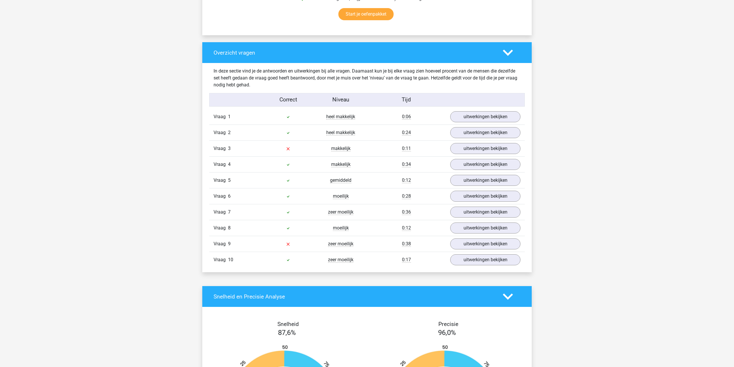
scroll to position [385, 0]
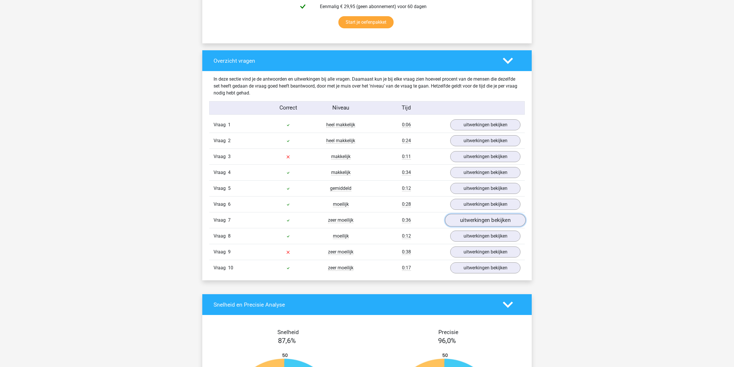
click at [465, 222] on link "uitwerkingen bekijken" at bounding box center [485, 220] width 81 height 13
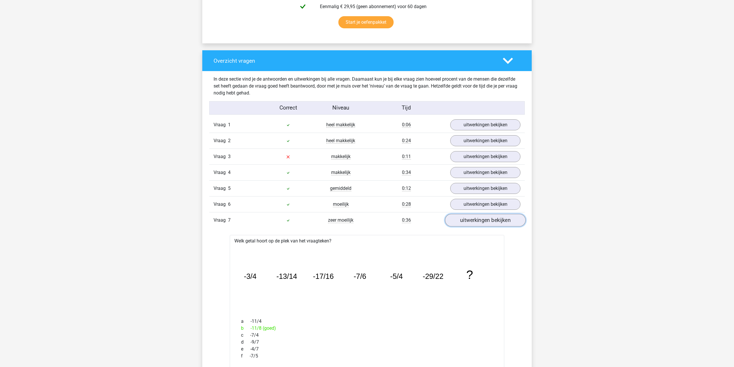
click at [464, 223] on link "uitwerkingen bekijken" at bounding box center [485, 220] width 81 height 13
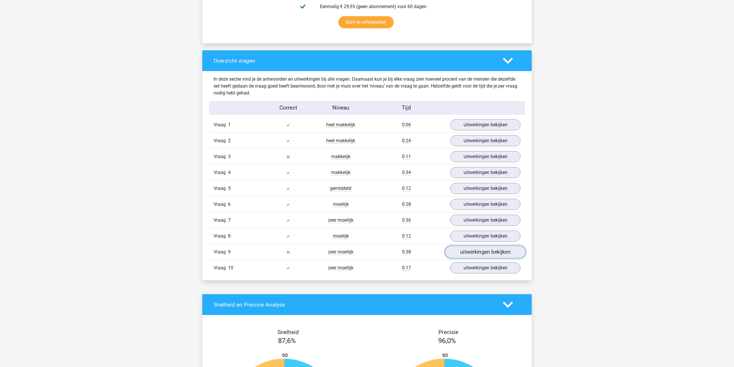
click at [462, 253] on link "uitwerkingen bekijken" at bounding box center [485, 252] width 81 height 13
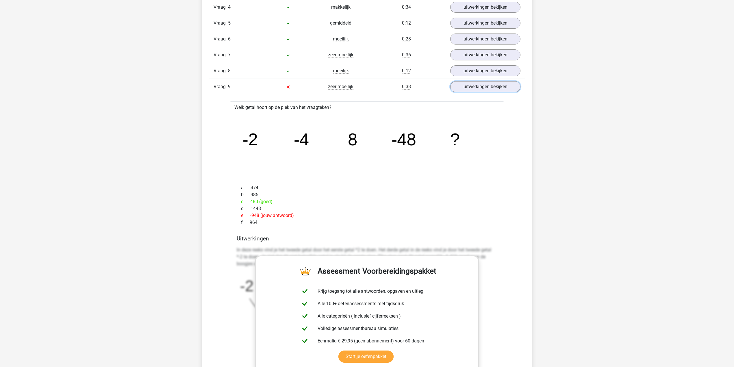
scroll to position [540, 0]
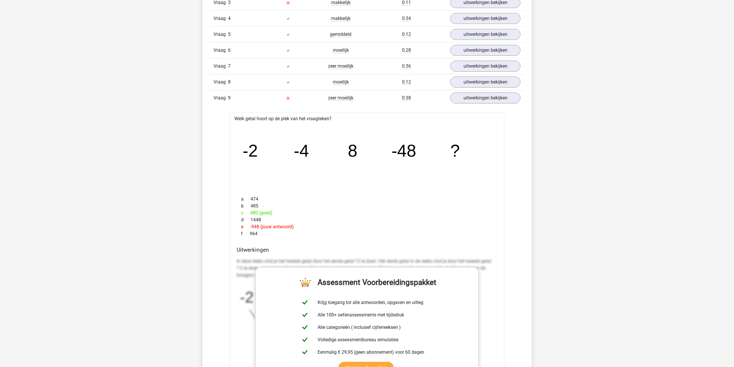
click at [299, 189] on icon "image/svg+xml -2 -4 8 -48 ?" at bounding box center [367, 157] width 256 height 64
click at [212, 235] on div "In deze sectie vind je de antwoorden en uitwerkingen bij alle vragen. Daarnaast…" at bounding box center [367, 200] width 321 height 566
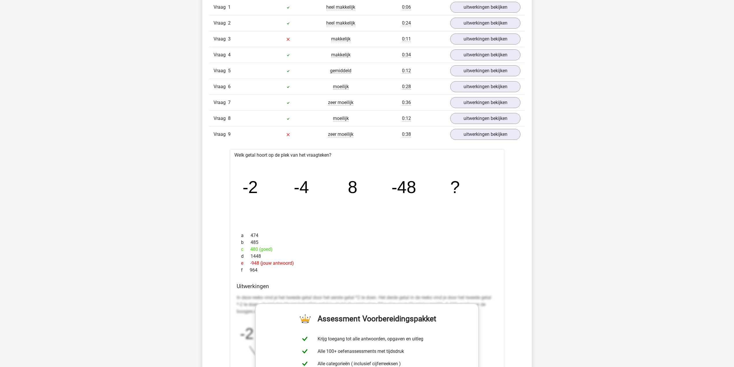
scroll to position [463, 0]
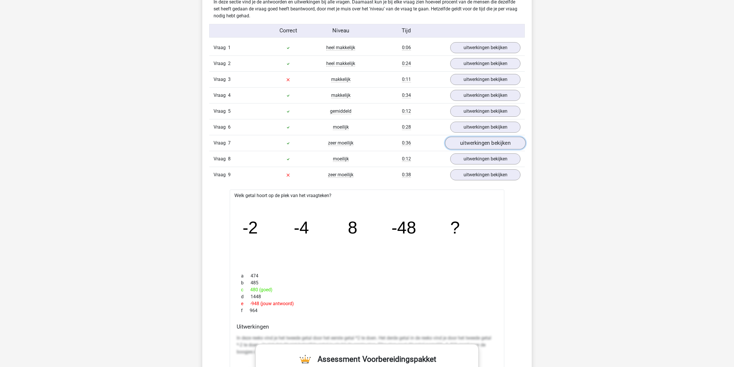
click at [467, 144] on link "uitwerkingen bekijken" at bounding box center [485, 143] width 81 height 13
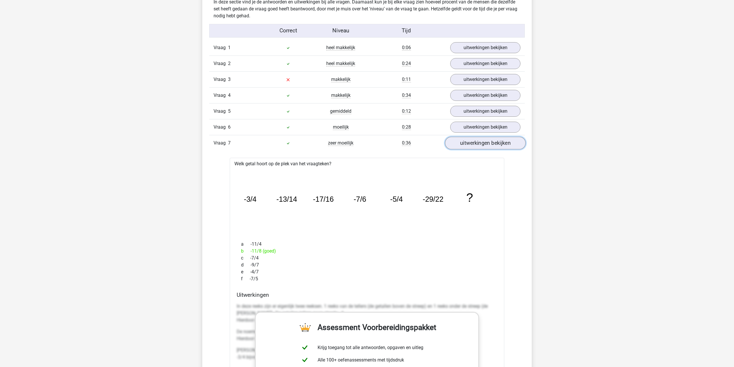
scroll to position [501, 0]
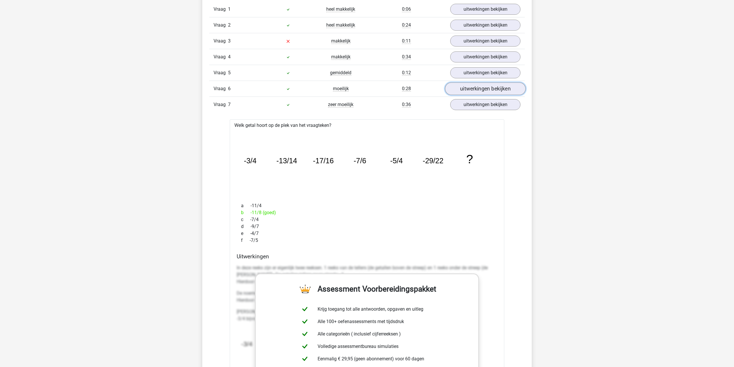
click at [471, 91] on link "uitwerkingen bekijken" at bounding box center [485, 88] width 81 height 13
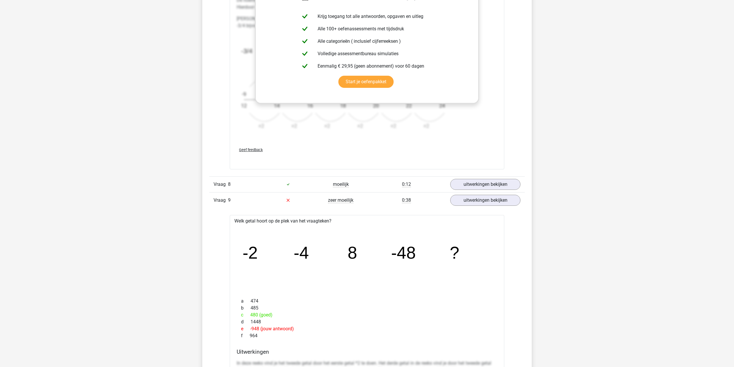
scroll to position [1118, 0]
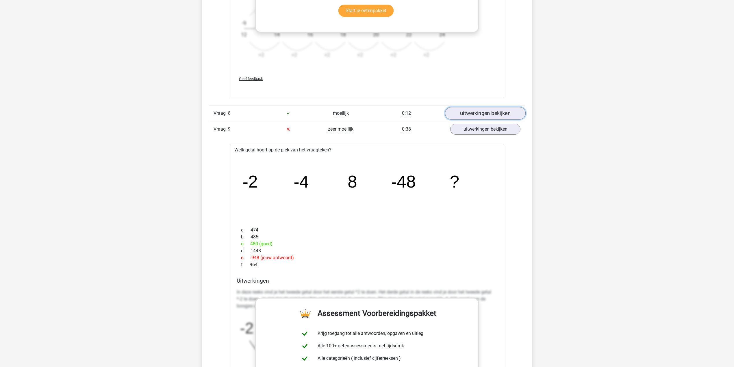
click at [483, 117] on link "uitwerkingen bekijken" at bounding box center [485, 113] width 81 height 13
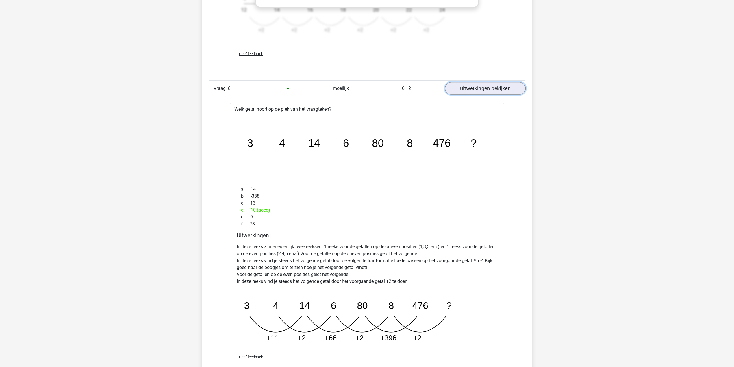
scroll to position [1157, 0]
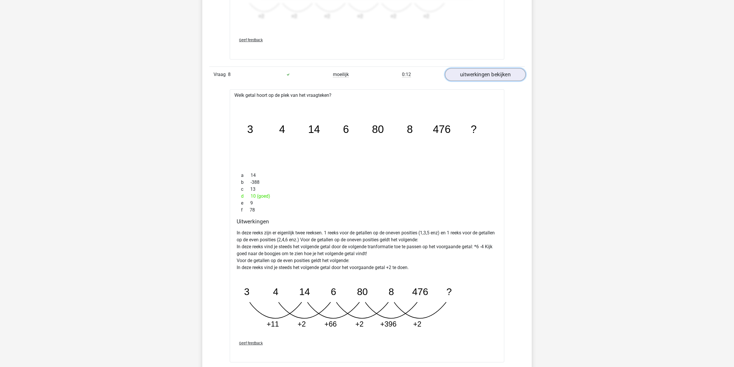
click at [479, 75] on link "uitwerkingen bekijken" at bounding box center [485, 74] width 81 height 13
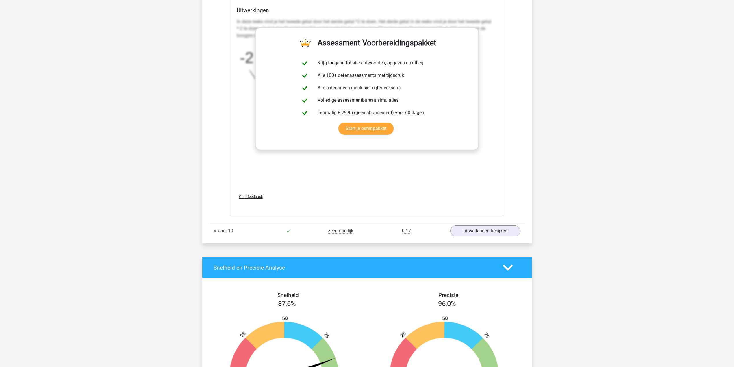
scroll to position [1426, 0]
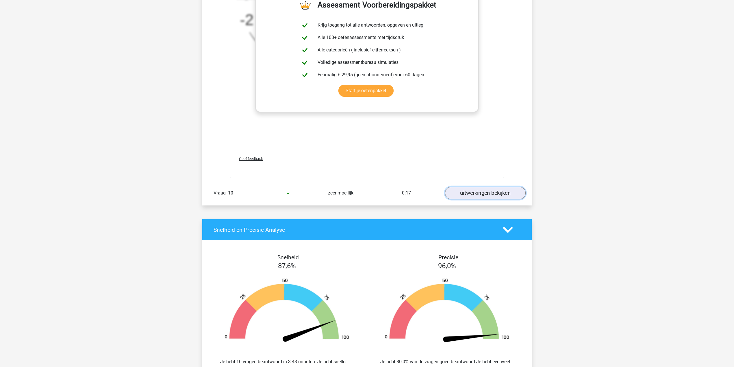
click at [505, 192] on link "uitwerkingen bekijken" at bounding box center [485, 193] width 81 height 13
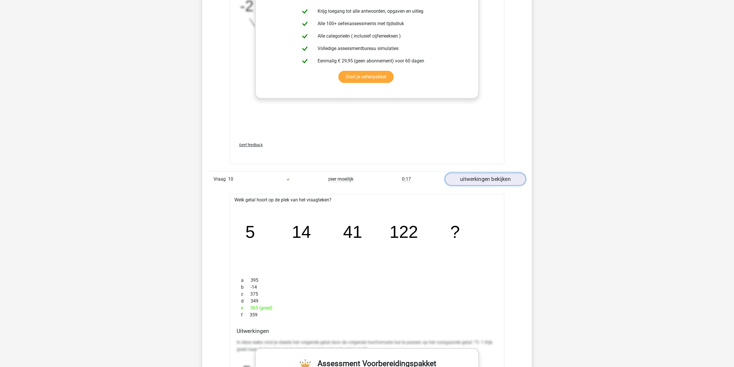
scroll to position [1465, 0]
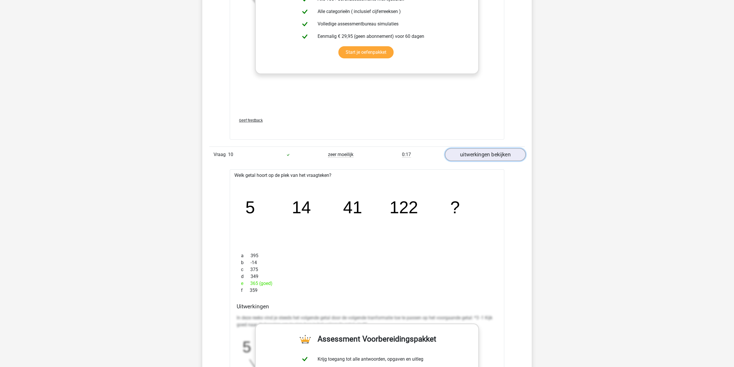
click at [492, 159] on link "uitwerkingen bekijken" at bounding box center [485, 154] width 81 height 13
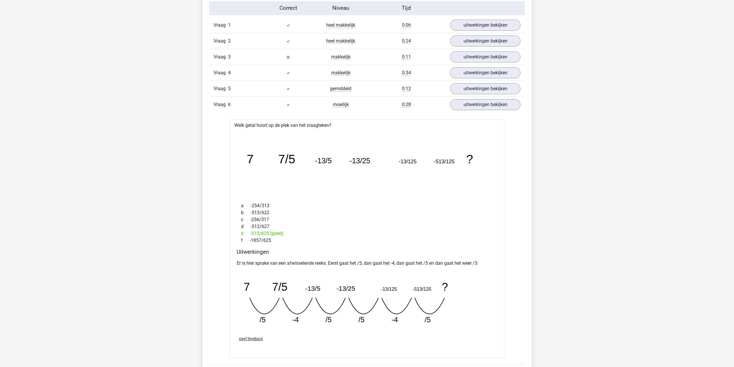
scroll to position [347, 0]
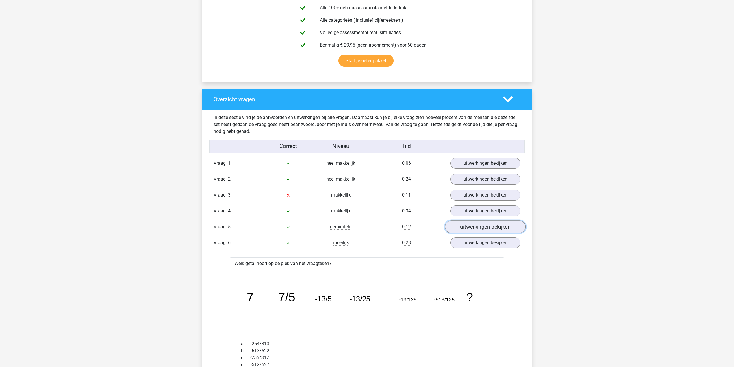
click at [485, 226] on link "uitwerkingen bekijken" at bounding box center [485, 227] width 81 height 13
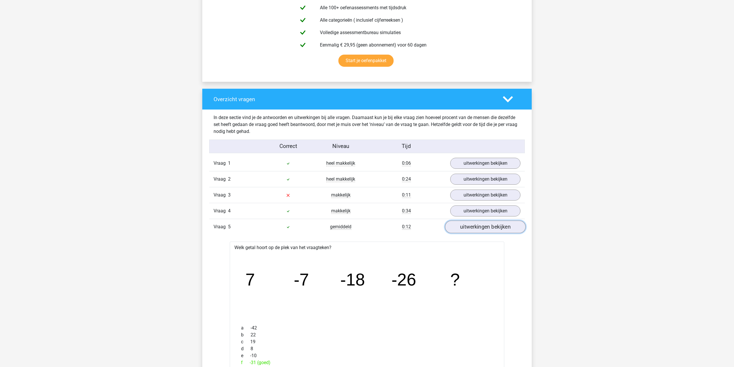
click at [485, 226] on link "uitwerkingen bekijken" at bounding box center [485, 227] width 81 height 13
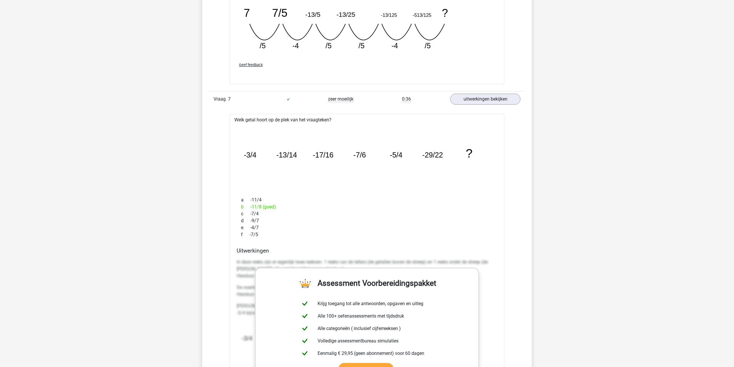
scroll to position [771, 0]
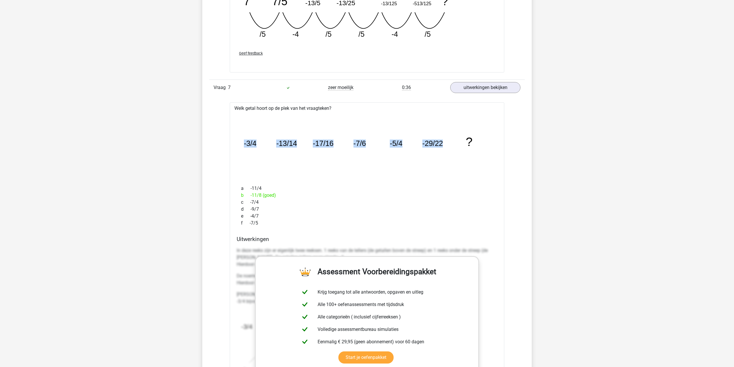
drag, startPoint x: 242, startPoint y: 145, endPoint x: 442, endPoint y: 147, distance: 199.8
click at [442, 147] on icon "image/svg+xml -3/4 -13/14 -17/16 -7/6 -5/4 -29/22 ?" at bounding box center [367, 146] width 256 height 64
copy g "-3/4 -13/14 -17/16 -7/6 -5/4 -29/22"
click at [317, 199] on div "b -11/8 (goed)" at bounding box center [367, 195] width 261 height 7
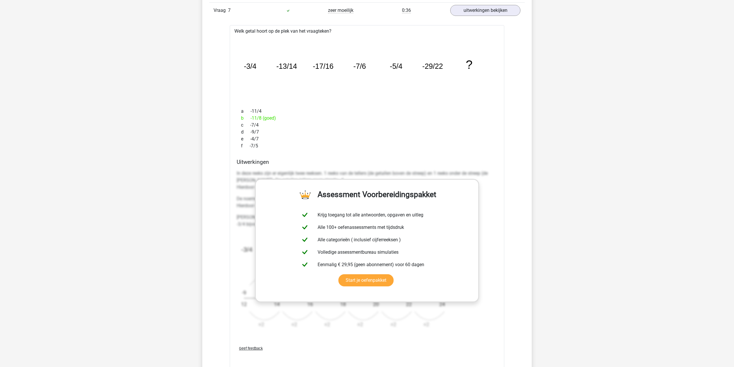
scroll to position [810, 0]
click at [405, 118] on div "b -11/8 (goed)" at bounding box center [367, 118] width 261 height 7
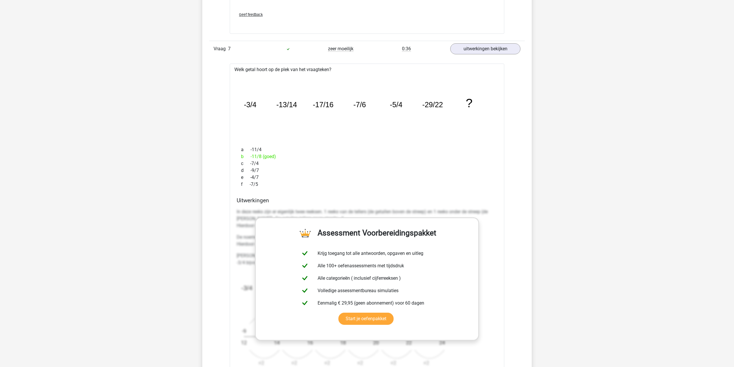
scroll to position [848, 0]
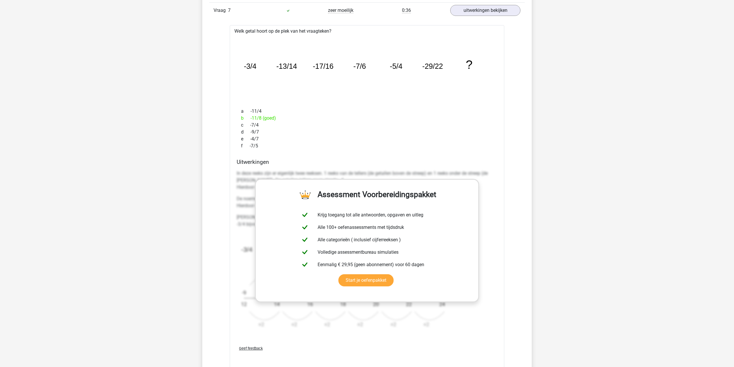
click at [405, 118] on div "b -11/8 (goed)" at bounding box center [367, 118] width 261 height 7
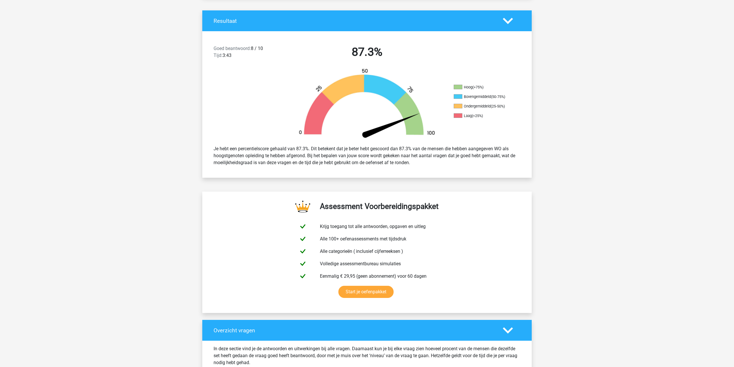
scroll to position [0, 0]
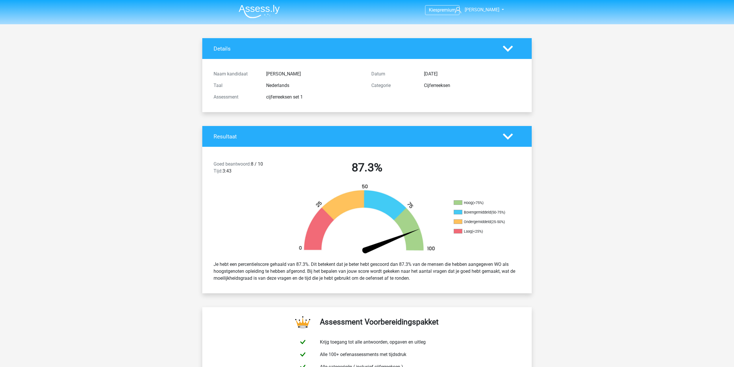
click at [248, 8] on img at bounding box center [259, 12] width 41 height 14
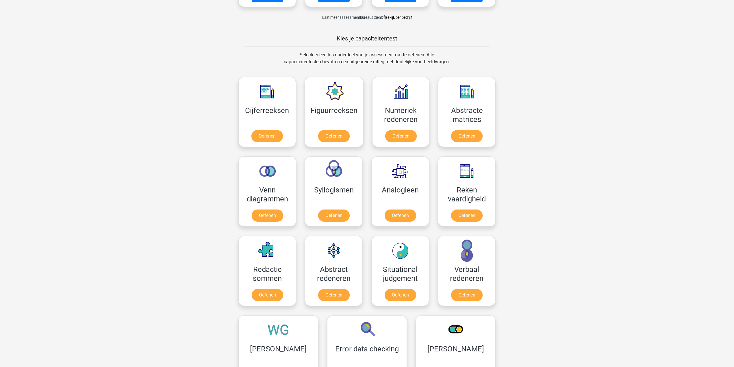
scroll to position [231, 0]
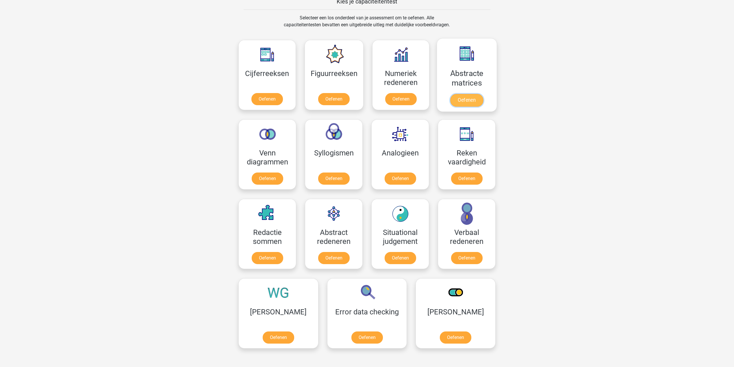
click at [475, 95] on link "Oefenen" at bounding box center [467, 100] width 33 height 13
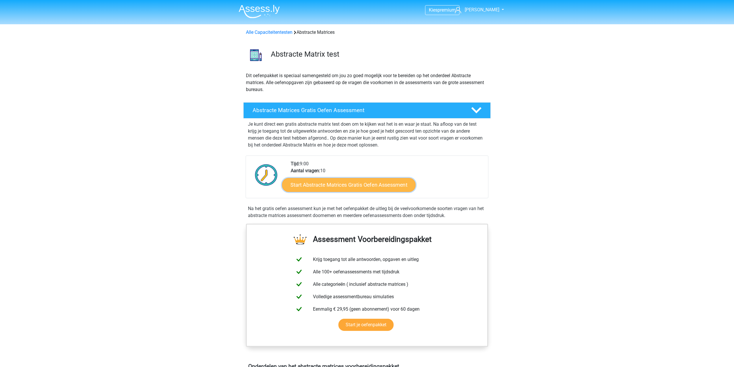
click at [381, 187] on link "Start Abstracte Matrices Gratis Oefen Assessment" at bounding box center [349, 185] width 134 height 14
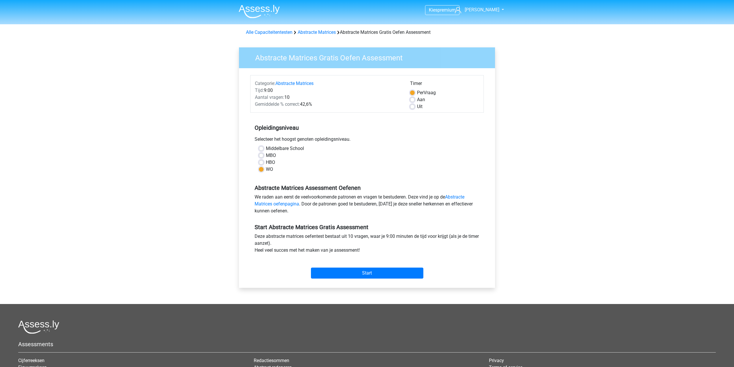
click at [420, 97] on label "Aan" at bounding box center [421, 99] width 8 height 7
click at [421, 102] on label "Aan" at bounding box center [421, 99] width 8 height 7
click at [415, 102] on input "Aan" at bounding box center [412, 99] width 5 height 6
radio input "true"
click at [399, 274] on input "Start" at bounding box center [367, 273] width 112 height 11
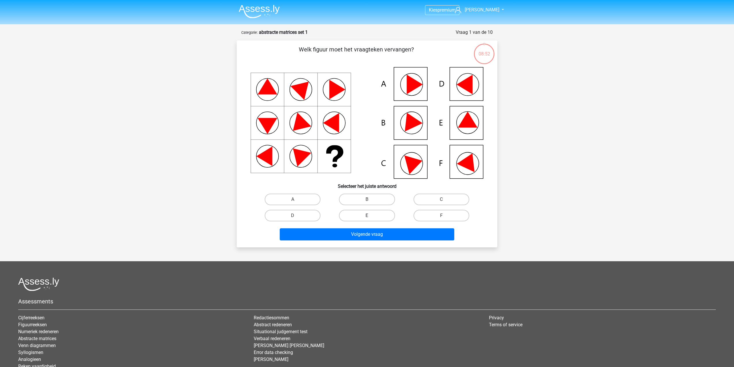
click at [373, 215] on label "E" at bounding box center [367, 216] width 56 height 12
click at [371, 216] on input "E" at bounding box center [369, 218] width 4 height 4
radio input "true"
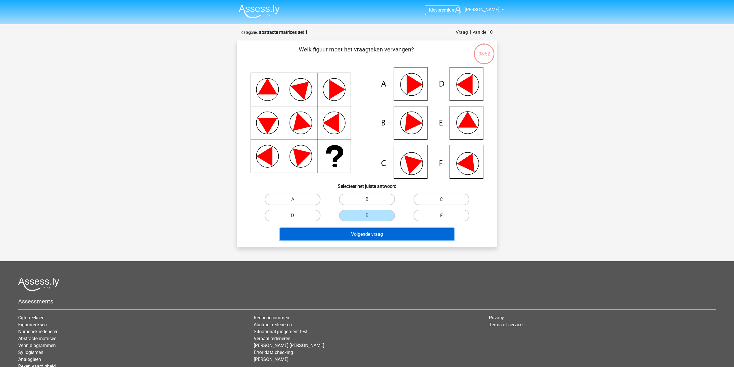
click at [374, 234] on button "Volgende vraag" at bounding box center [367, 234] width 175 height 12
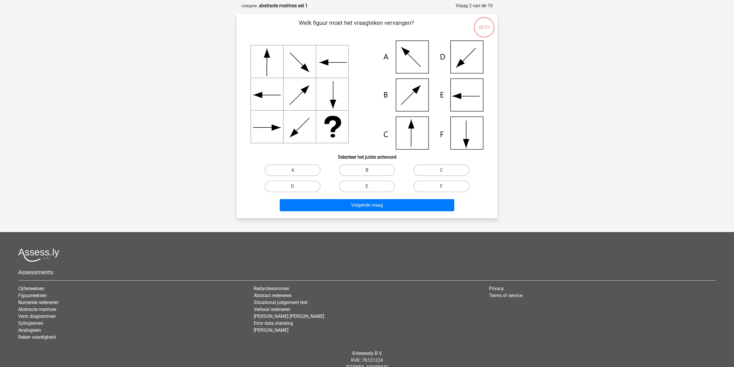
scroll to position [29, 0]
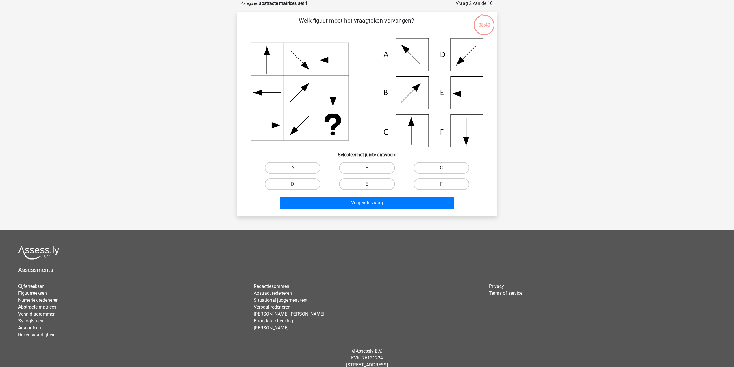
click at [422, 167] on label "C" at bounding box center [442, 168] width 56 height 12
click at [442, 168] on input "C" at bounding box center [444, 170] width 4 height 4
radio input "true"
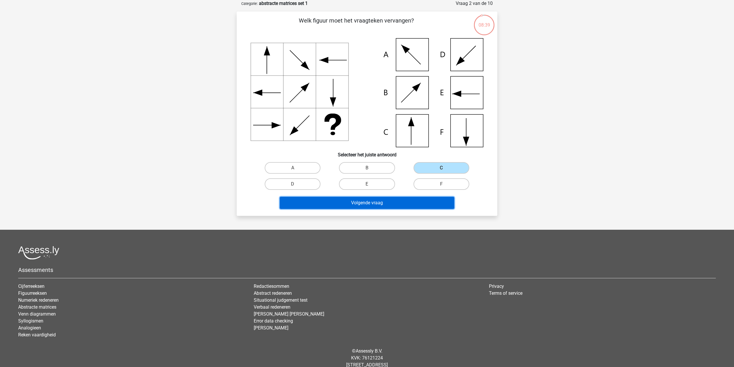
click at [386, 203] on button "Volgende vraag" at bounding box center [367, 203] width 175 height 12
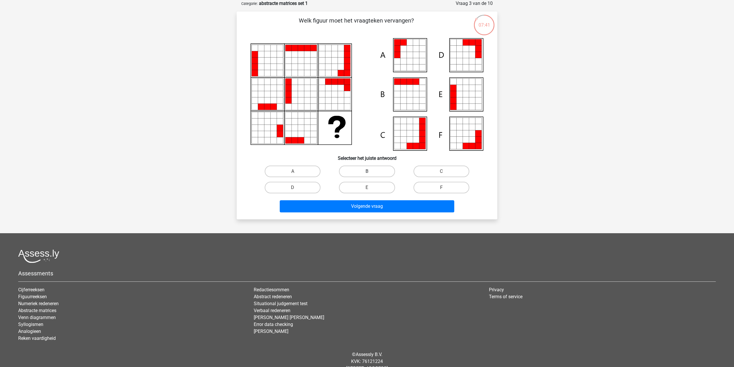
click at [388, 167] on label "B" at bounding box center [367, 172] width 56 height 12
click at [371, 171] on input "B" at bounding box center [369, 173] width 4 height 4
radio input "true"
click at [377, 183] on label "E" at bounding box center [367, 188] width 56 height 12
click at [371, 188] on input "E" at bounding box center [369, 190] width 4 height 4
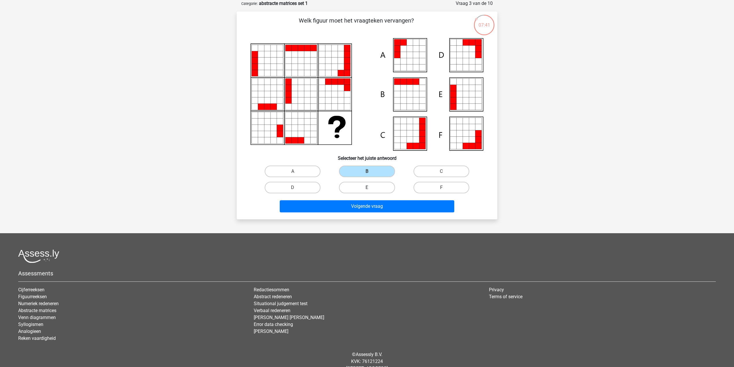
radio input "true"
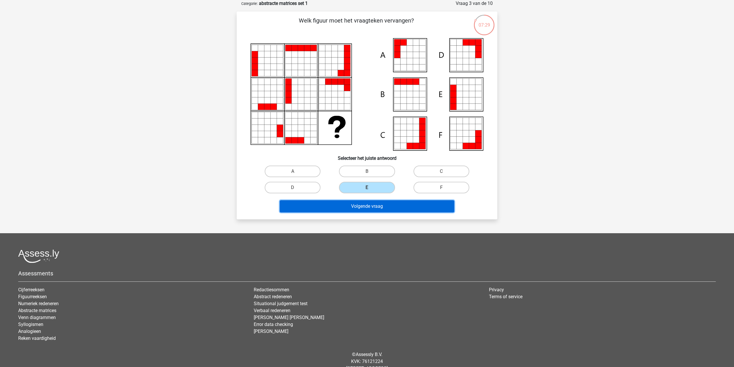
click at [318, 206] on button "Volgende vraag" at bounding box center [367, 206] width 175 height 12
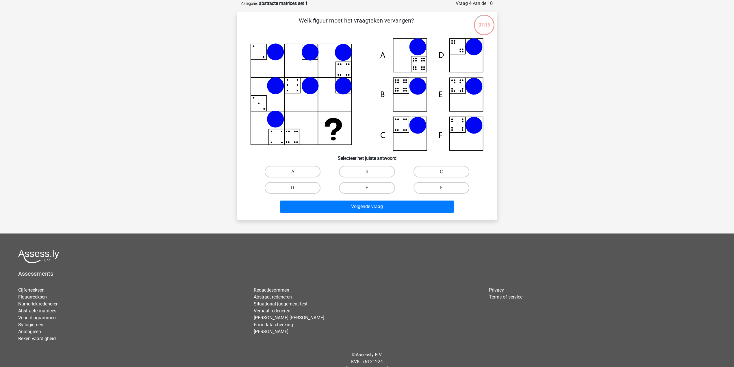
click at [378, 169] on label "B" at bounding box center [367, 172] width 56 height 12
click at [371, 172] on input "B" at bounding box center [369, 174] width 4 height 4
radio input "true"
click at [378, 185] on label "E" at bounding box center [367, 188] width 56 height 12
click at [371, 188] on input "E" at bounding box center [369, 190] width 4 height 4
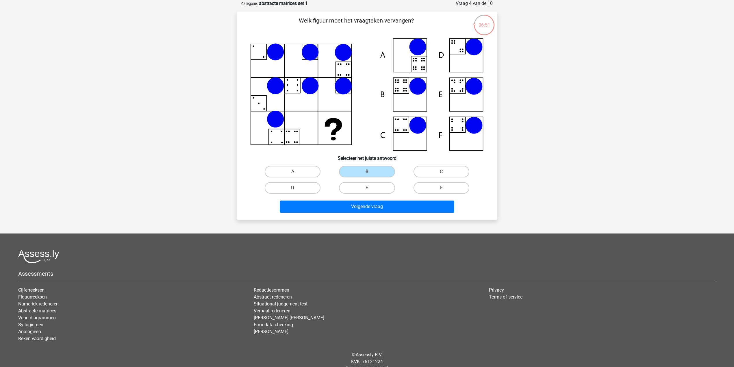
radio input "true"
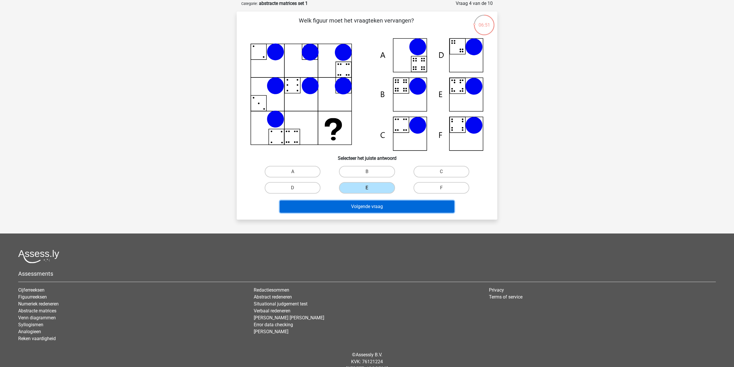
click at [370, 206] on button "Volgende vraag" at bounding box center [367, 207] width 175 height 12
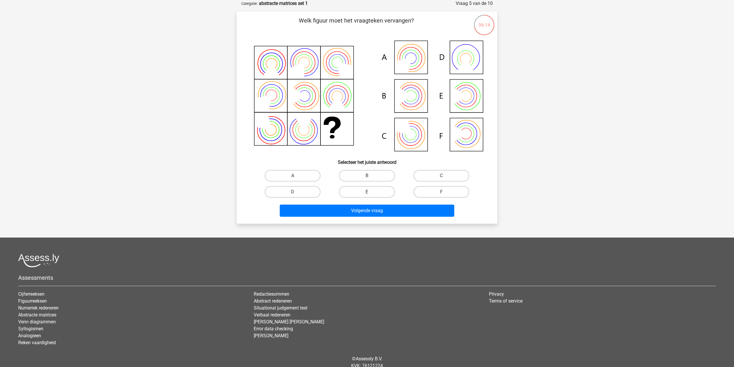
click at [354, 191] on label "E" at bounding box center [367, 192] width 56 height 12
click at [367, 192] on input "E" at bounding box center [369, 194] width 4 height 4
radio input "true"
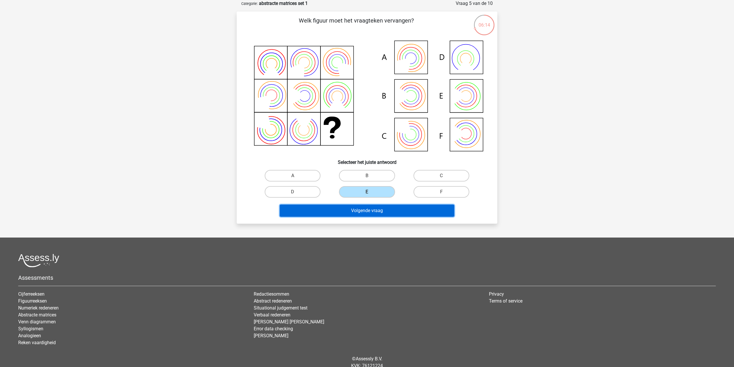
click at [351, 206] on button "Volgende vraag" at bounding box center [367, 211] width 175 height 12
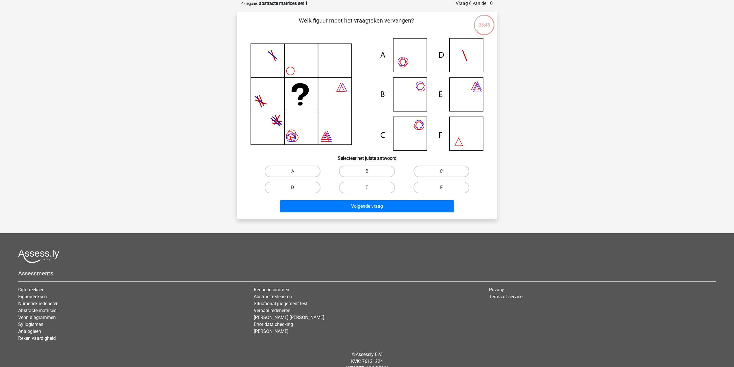
click at [440, 166] on label "C" at bounding box center [442, 172] width 56 height 12
click at [442, 171] on input "C" at bounding box center [444, 173] width 4 height 4
radio input "true"
click at [425, 200] on button "Volgende vraag" at bounding box center [367, 206] width 175 height 12
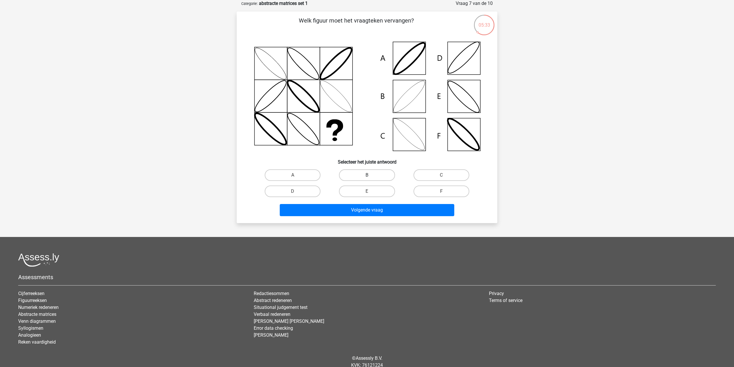
drag, startPoint x: 380, startPoint y: 178, endPoint x: 376, endPoint y: 214, distance: 35.8
click at [380, 178] on label "B" at bounding box center [367, 175] width 56 height 12
click at [371, 178] on input "B" at bounding box center [369, 177] width 4 height 4
radio input "true"
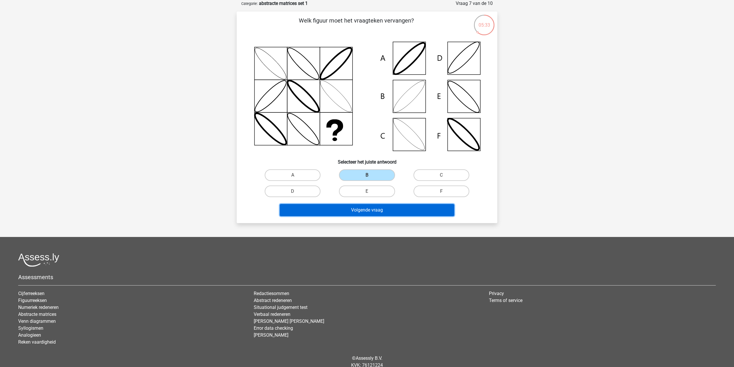
click at [375, 214] on button "Volgende vraag" at bounding box center [367, 210] width 175 height 12
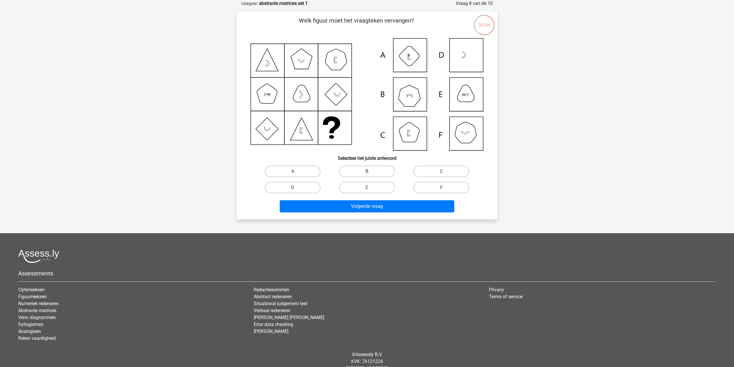
click at [381, 166] on label "B" at bounding box center [367, 172] width 56 height 12
click at [371, 171] on input "B" at bounding box center [369, 173] width 4 height 4
radio input "true"
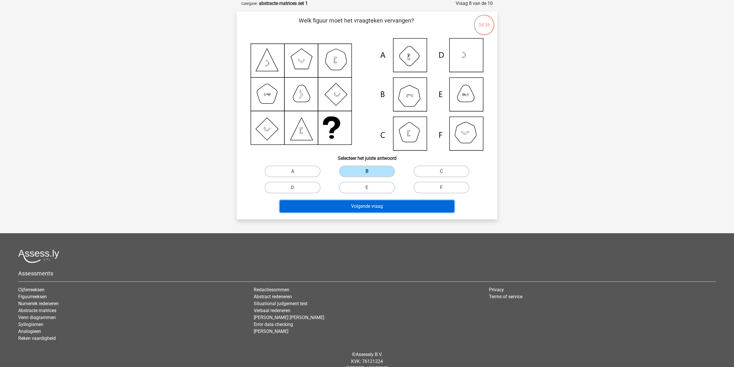
click at [375, 208] on button "Volgende vraag" at bounding box center [367, 206] width 175 height 12
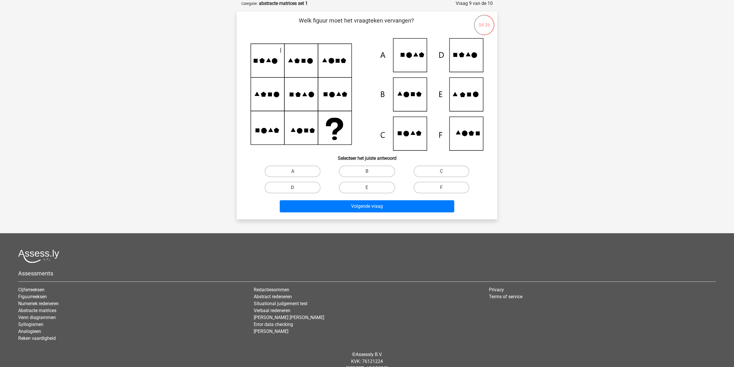
click at [301, 189] on label "D" at bounding box center [293, 188] width 56 height 12
click at [297, 189] on input "D" at bounding box center [295, 190] width 4 height 4
radio input "true"
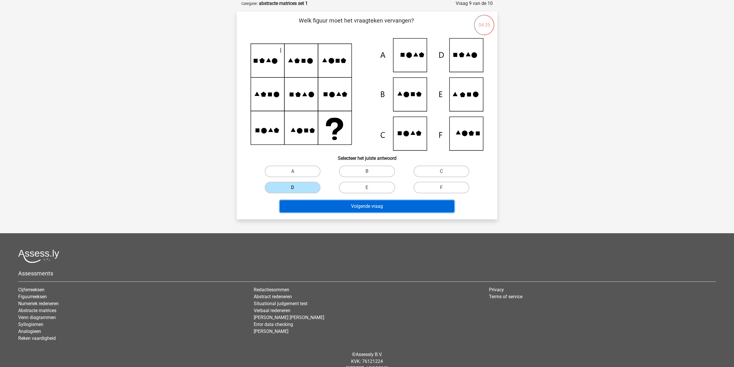
click at [316, 208] on button "Volgende vraag" at bounding box center [367, 206] width 175 height 12
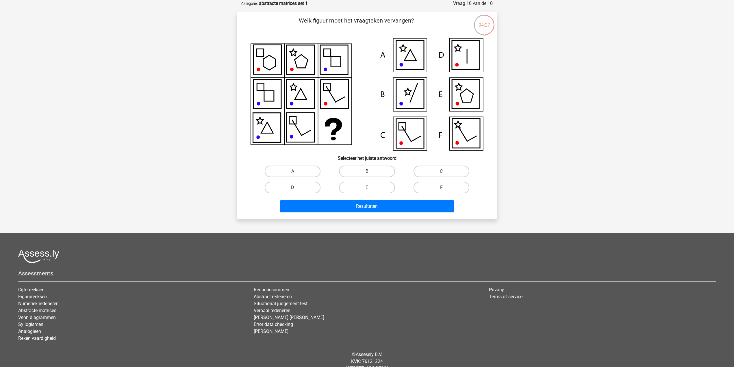
click at [295, 188] on input "D" at bounding box center [295, 190] width 4 height 4
radio input "true"
click at [444, 166] on label "C" at bounding box center [442, 172] width 56 height 12
click at [444, 171] on input "C" at bounding box center [444, 173] width 4 height 4
radio input "true"
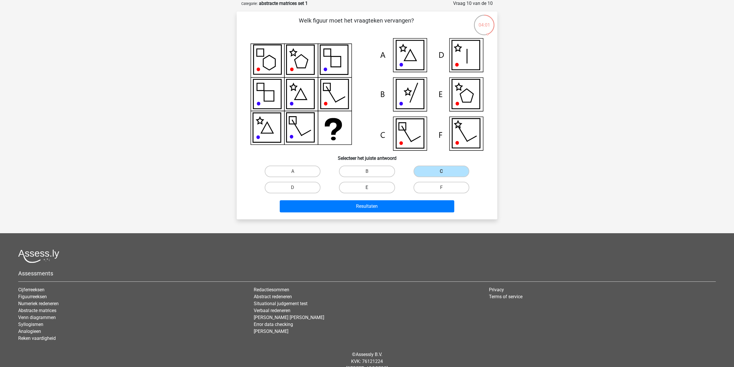
click at [369, 186] on label "E" at bounding box center [367, 188] width 56 height 12
click at [369, 188] on input "E" at bounding box center [369, 190] width 4 height 4
radio input "true"
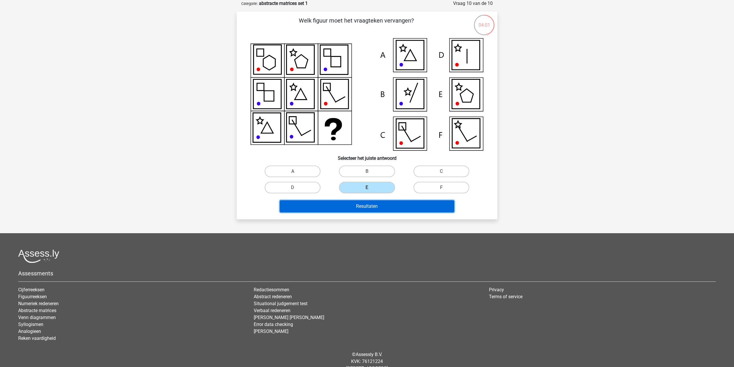
click at [363, 200] on button "Resultaten" at bounding box center [367, 206] width 175 height 12
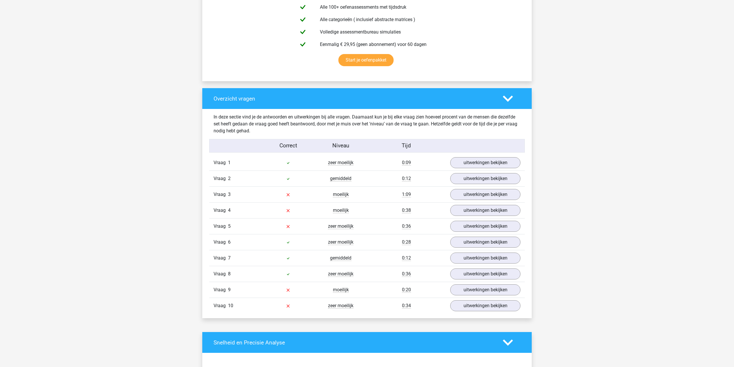
scroll to position [385, 0]
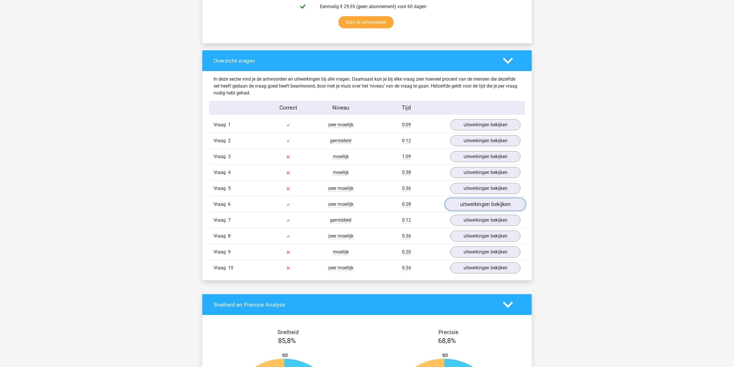
click at [467, 210] on link "uitwerkingen bekijken" at bounding box center [485, 204] width 81 height 13
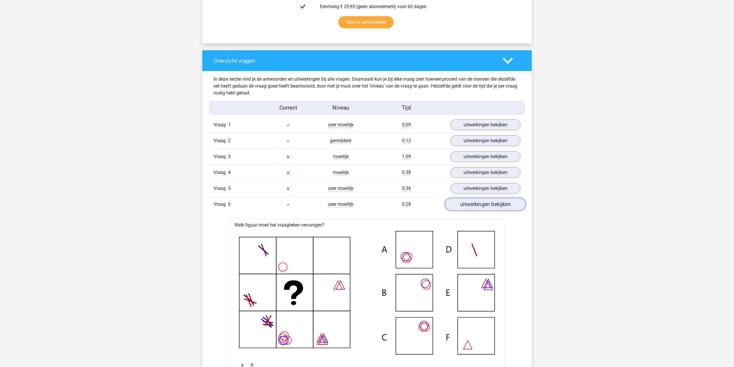
click at [466, 207] on link "uitwerkingen bekijken" at bounding box center [485, 204] width 81 height 13
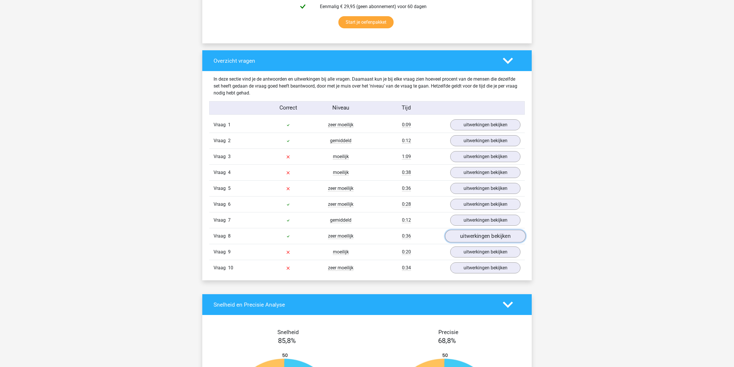
click at [465, 240] on link "uitwerkingen bekijken" at bounding box center [485, 236] width 81 height 13
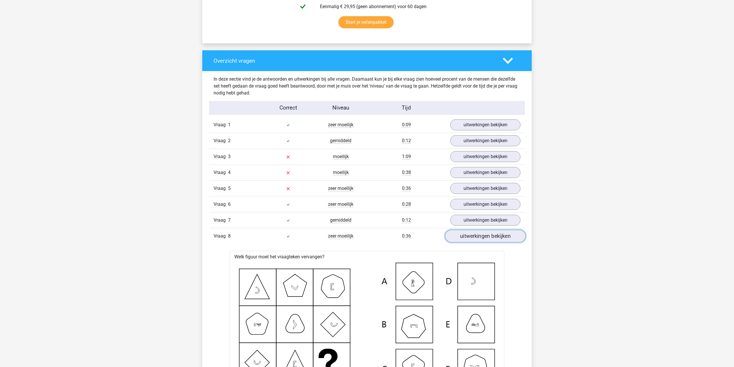
click at [465, 240] on link "uitwerkingen bekijken" at bounding box center [485, 236] width 81 height 13
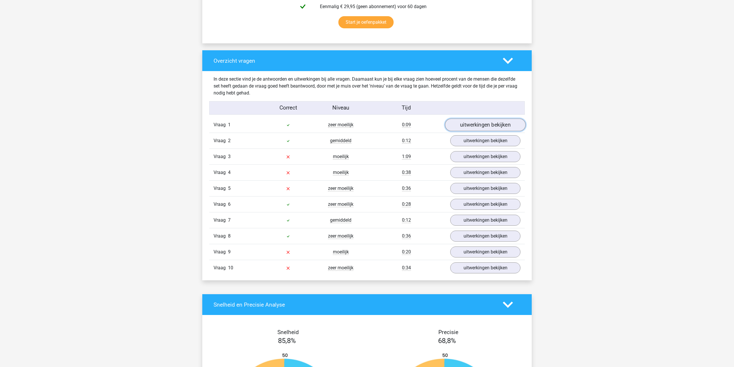
click at [469, 126] on link "uitwerkingen bekijken" at bounding box center [485, 125] width 81 height 13
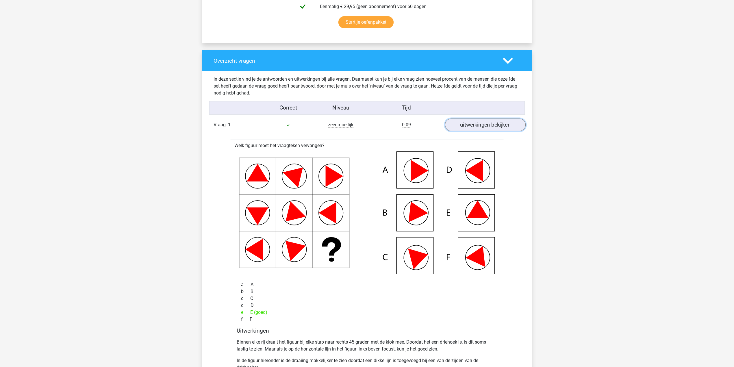
click at [469, 126] on link "uitwerkingen bekijken" at bounding box center [485, 125] width 81 height 13
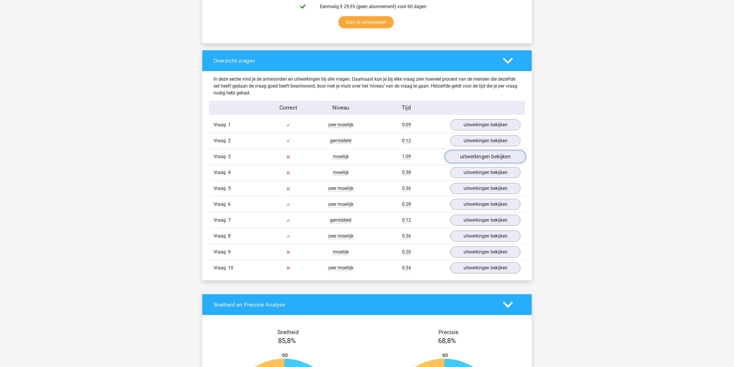
click at [469, 161] on link "uitwerkingen bekijken" at bounding box center [485, 156] width 81 height 13
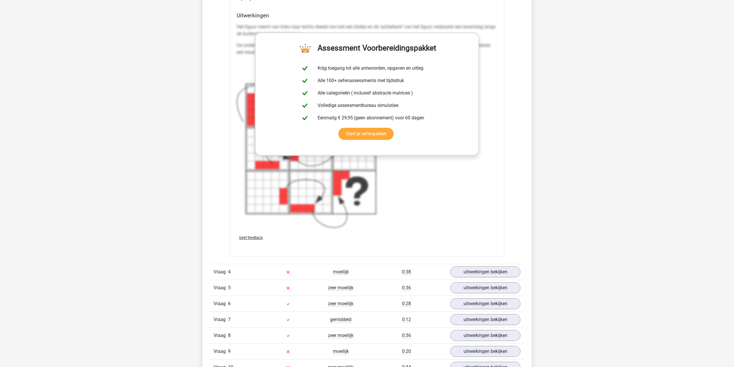
scroll to position [810, 0]
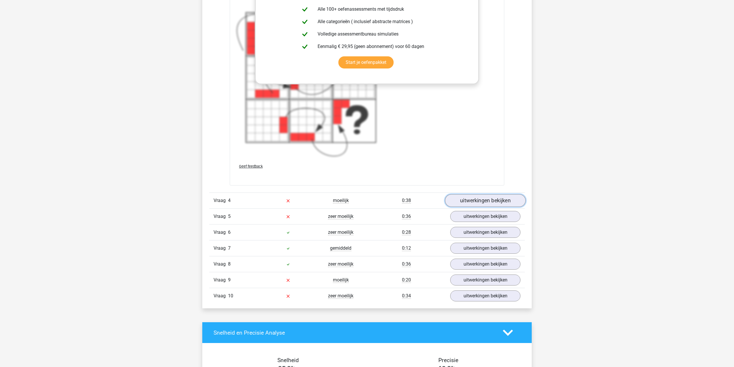
click at [476, 206] on link "uitwerkingen bekijken" at bounding box center [485, 201] width 81 height 13
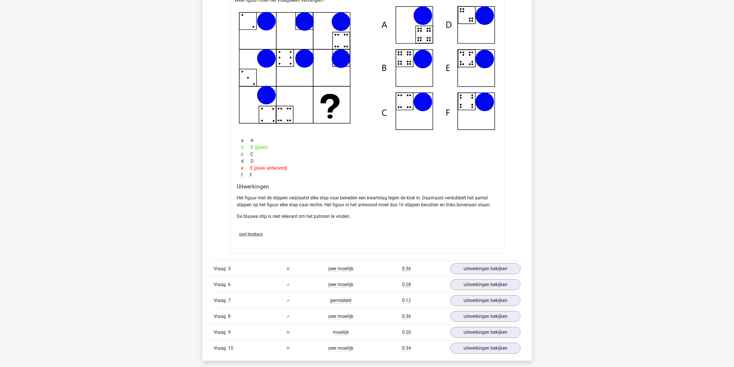
scroll to position [1157, 0]
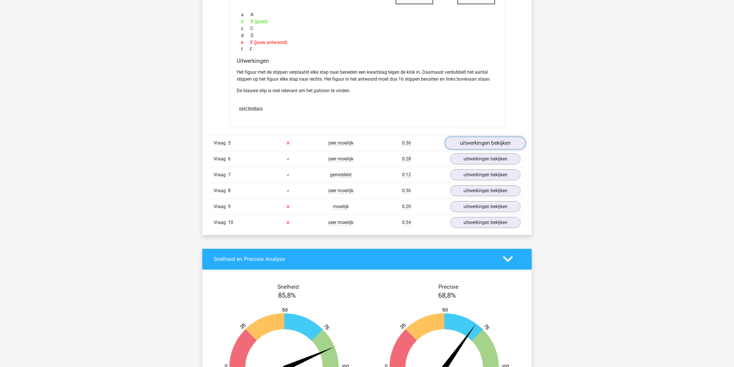
click at [465, 141] on link "uitwerkingen bekijken" at bounding box center [485, 143] width 81 height 13
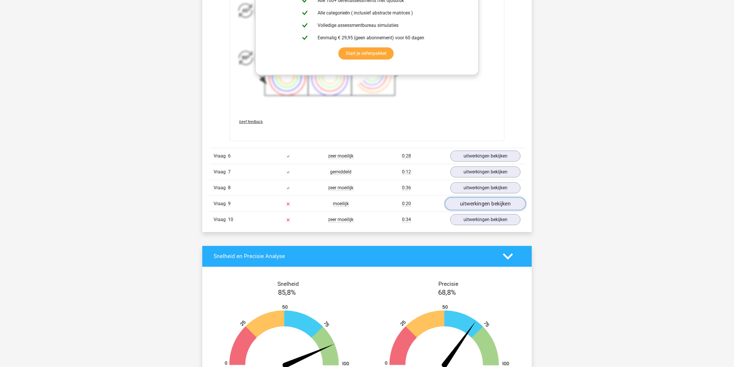
click at [456, 207] on link "uitwerkingen bekijken" at bounding box center [485, 203] width 81 height 13
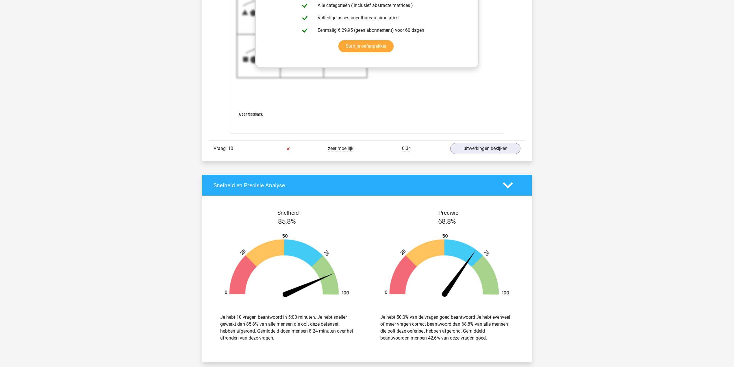
scroll to position [2082, 0]
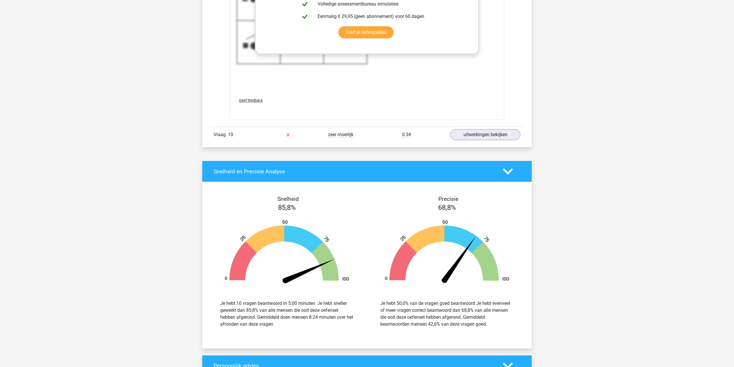
click at [473, 138] on link "uitwerkingen bekijken" at bounding box center [485, 134] width 81 height 13
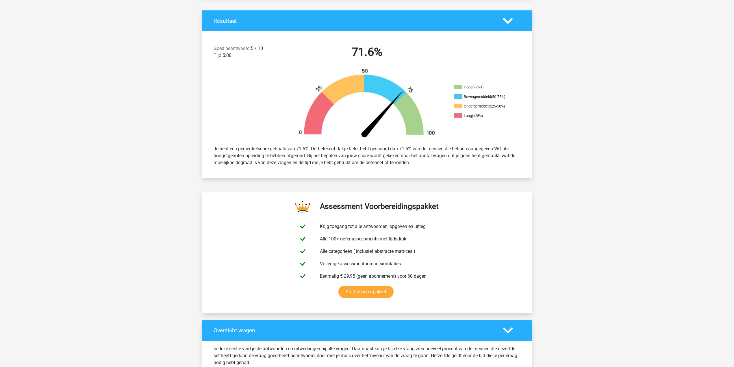
scroll to position [0, 0]
